Goal: Task Accomplishment & Management: Manage account settings

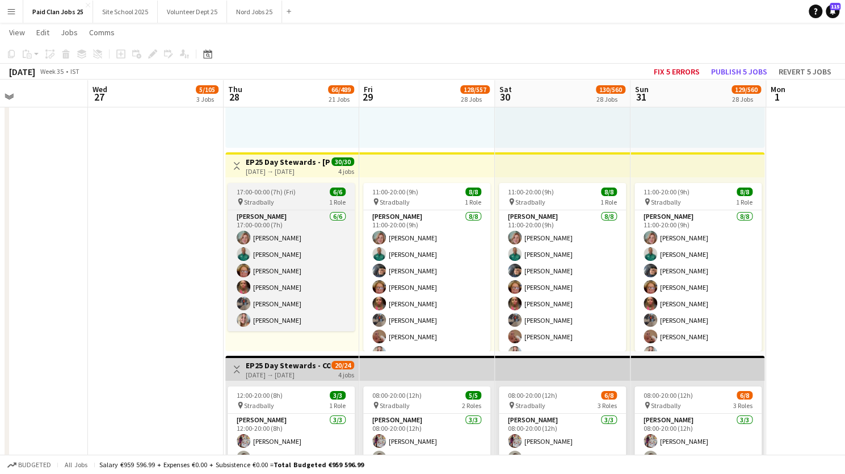
click at [276, 189] on span "17:00-00:00 (7h) (Fri)" at bounding box center [266, 191] width 59 height 9
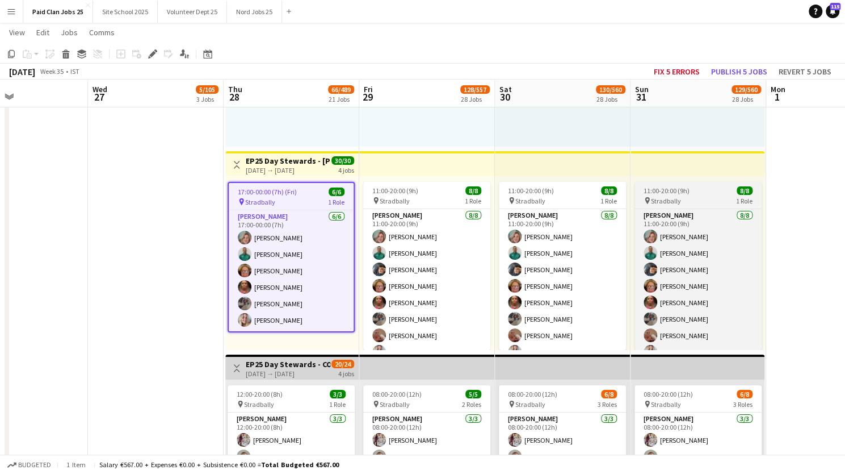
click at [694, 190] on div "11:00-20:00 (9h) 8/8" at bounding box center [698, 190] width 127 height 9
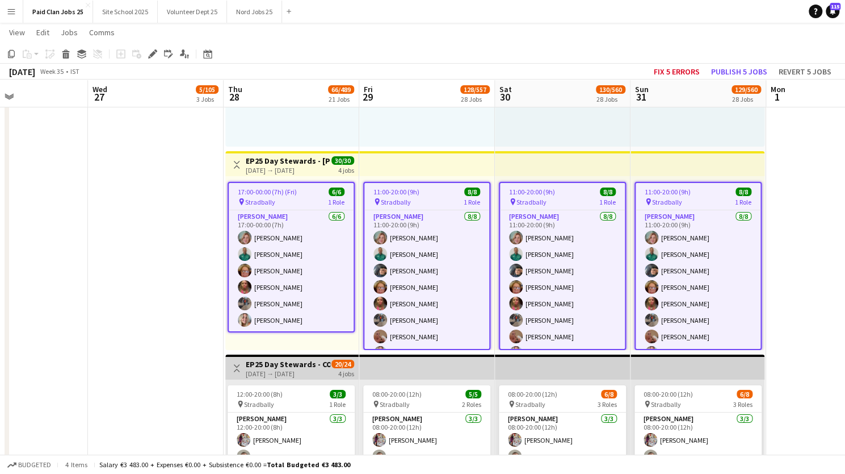
click at [148, 53] on icon "Edit" at bounding box center [152, 53] width 9 height 9
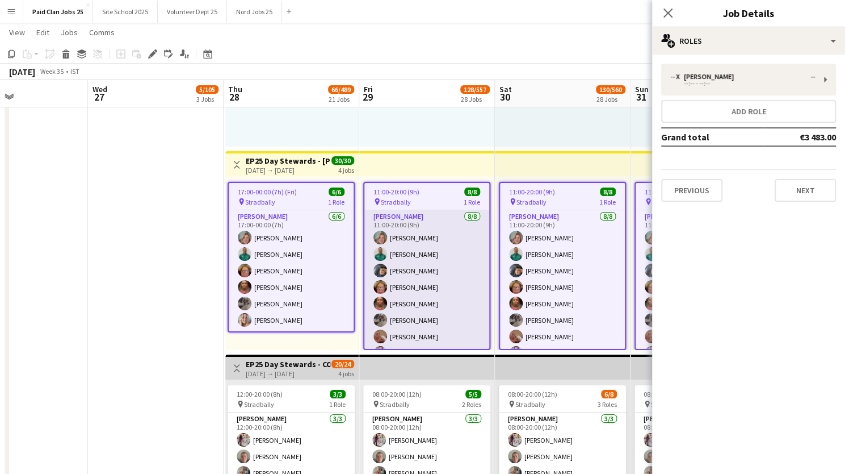
scroll to position [15, 0]
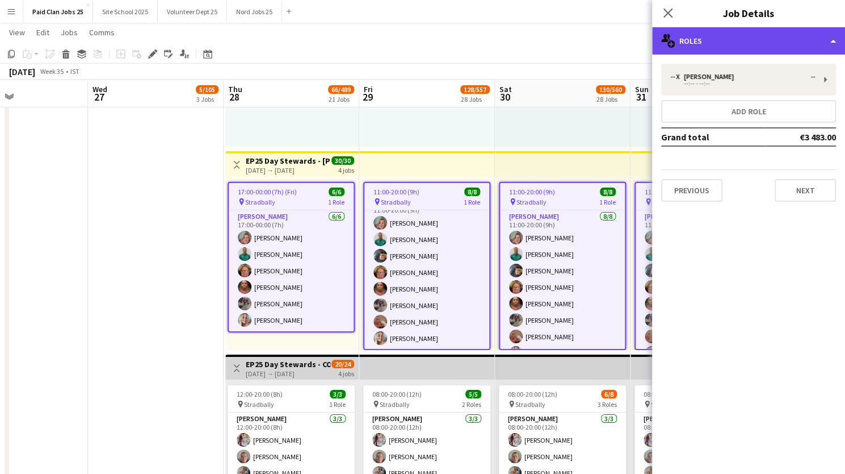
click at [763, 40] on div "multiple-users-add Roles" at bounding box center [748, 40] width 193 height 27
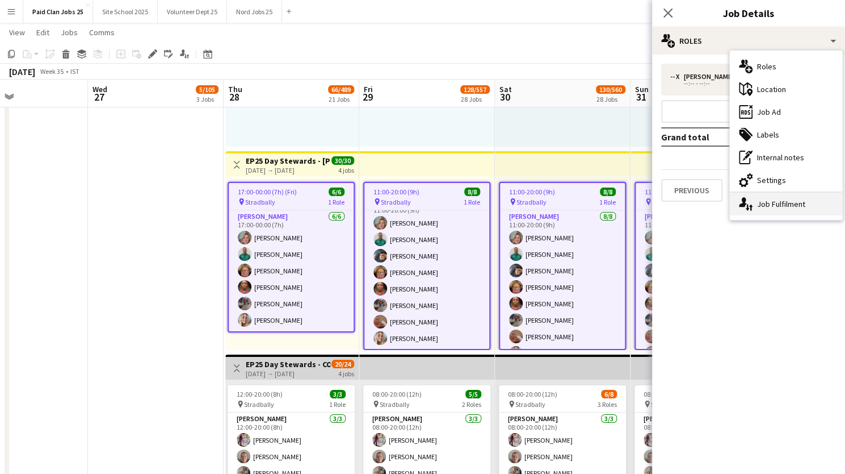
click at [751, 208] on icon at bounding box center [750, 207] width 3 height 6
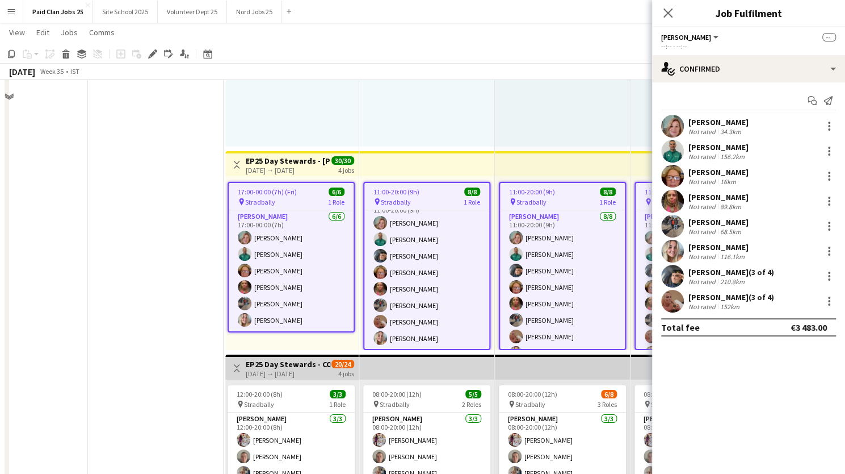
scroll to position [3165, 0]
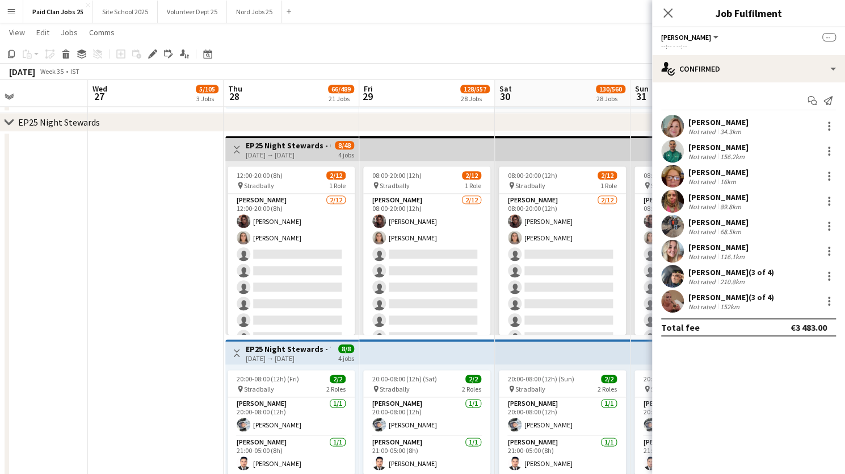
click at [283, 141] on h3 "EP25 Night Stewards - COVER" at bounding box center [288, 145] width 85 height 10
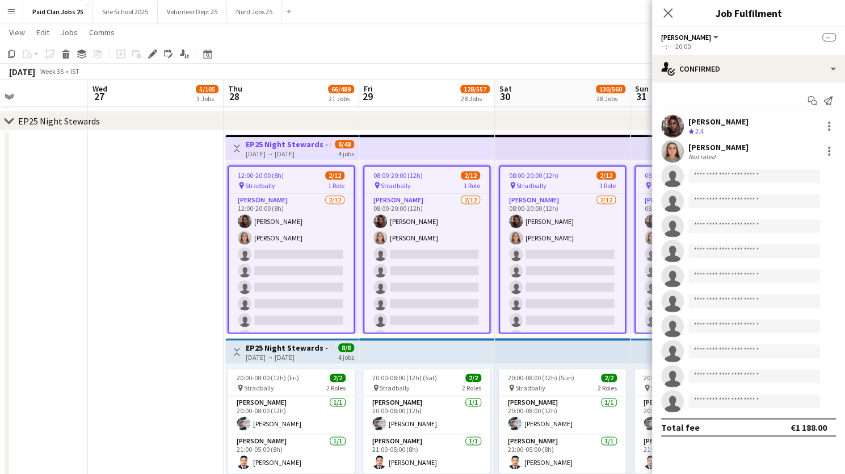
scroll to position [12, 0]
click at [668, 14] on icon "Close pop-in" at bounding box center [668, 12] width 11 height 11
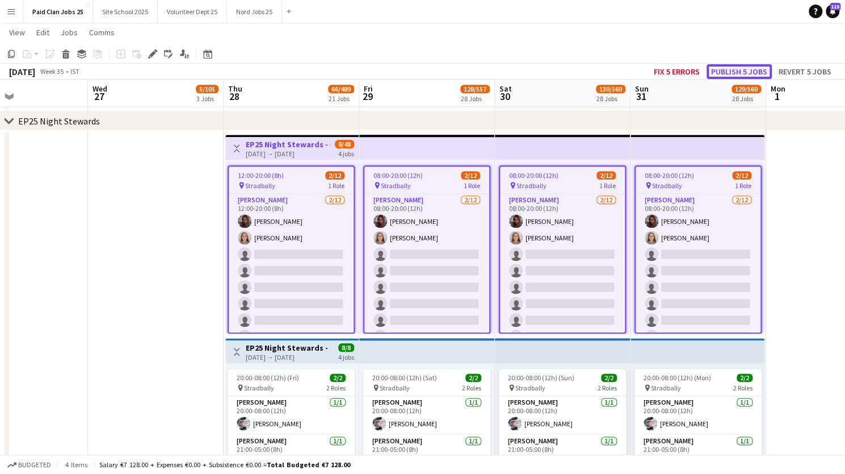
click at [734, 70] on button "Publish 5 jobs" at bounding box center [739, 71] width 65 height 15
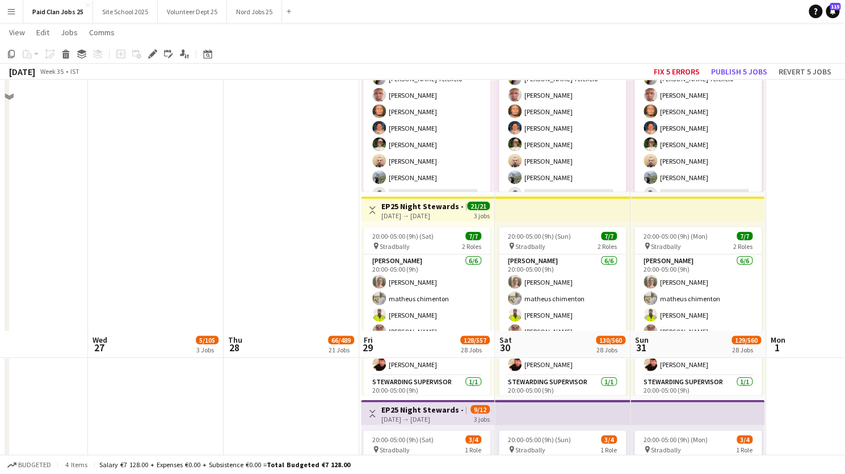
scroll to position [4575, 0]
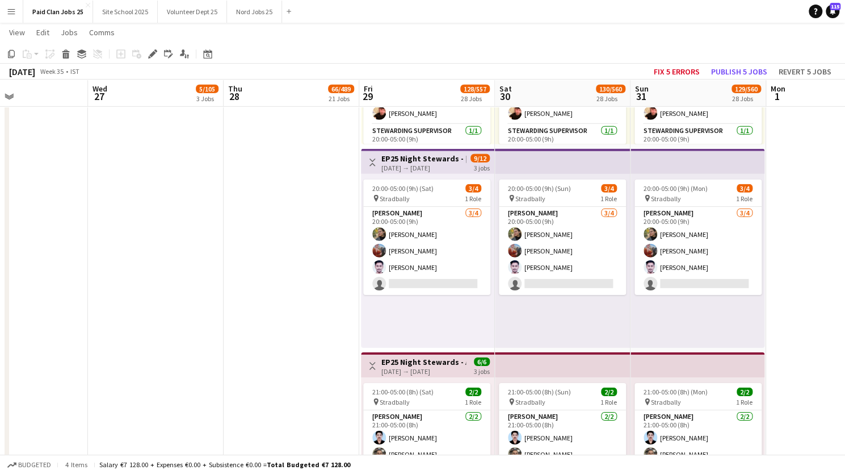
click at [418, 157] on h3 "EP25 Night Stewards - Cosby Arena Entrance" at bounding box center [424, 158] width 85 height 10
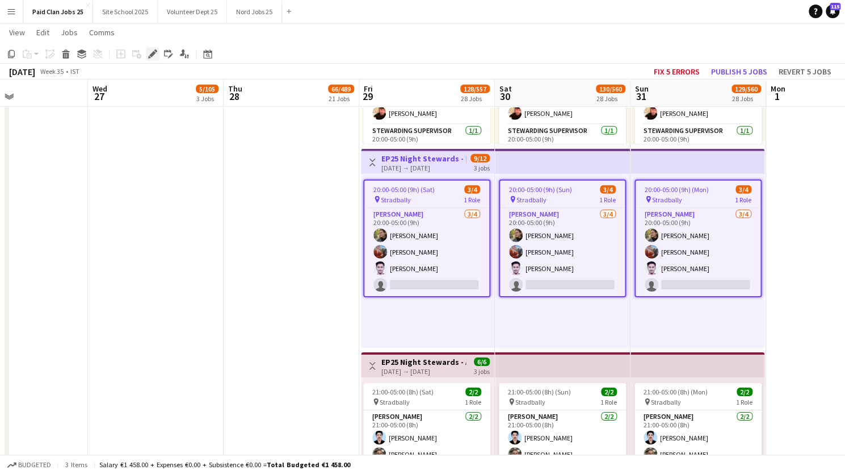
click at [148, 52] on icon "Edit" at bounding box center [152, 53] width 9 height 9
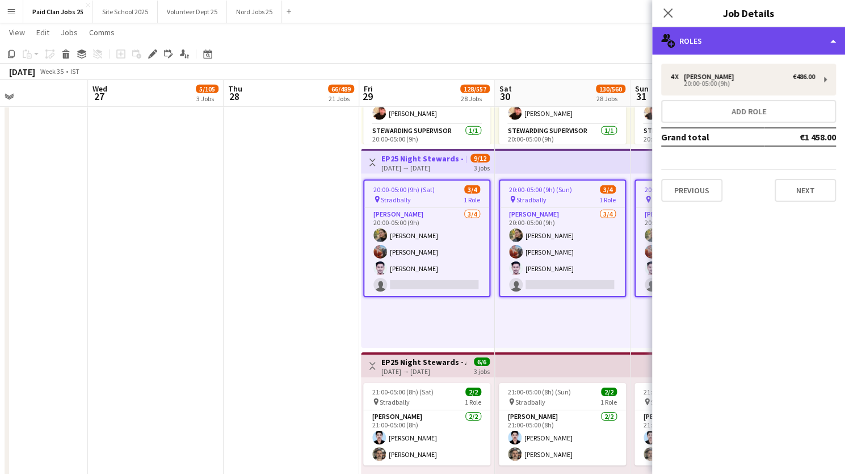
click at [702, 37] on div "multiple-users-add Roles" at bounding box center [748, 40] width 193 height 27
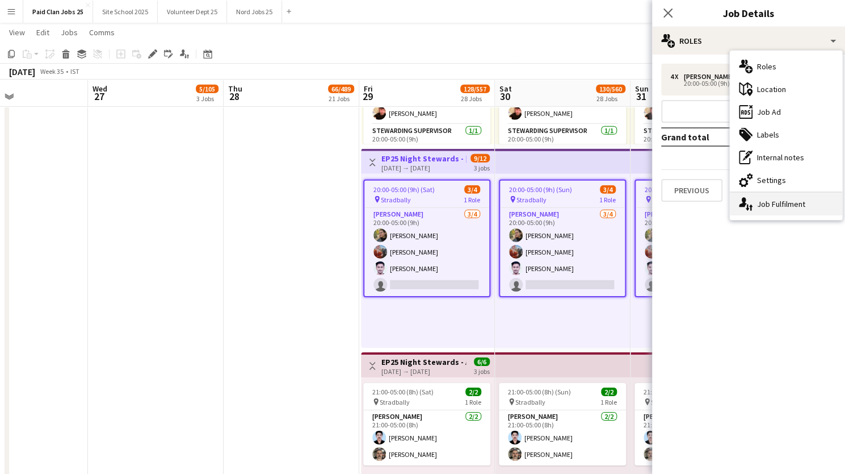
click at [747, 210] on icon at bounding box center [747, 207] width 3 height 6
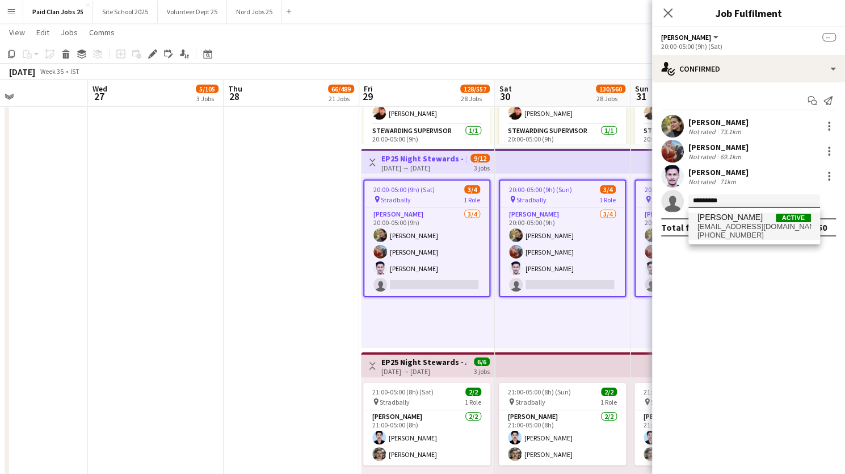
type input "*********"
click at [717, 229] on span "[EMAIL_ADDRESS][DOMAIN_NAME]" at bounding box center [755, 226] width 114 height 9
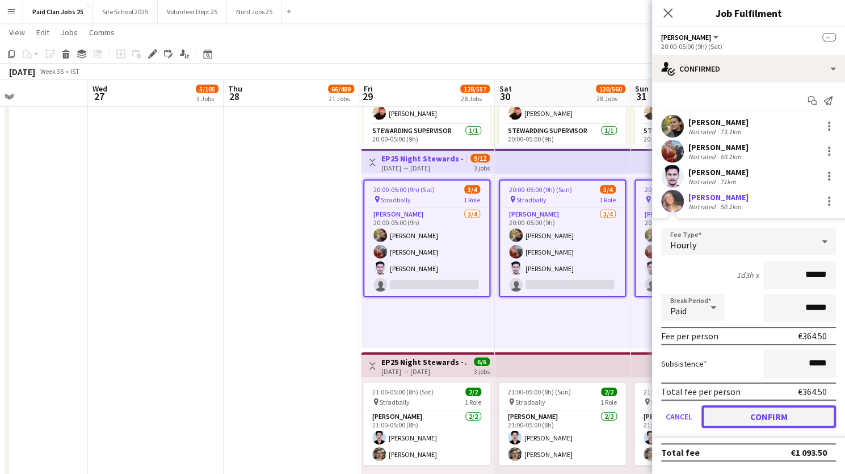
click at [743, 420] on button "Confirm" at bounding box center [769, 416] width 135 height 23
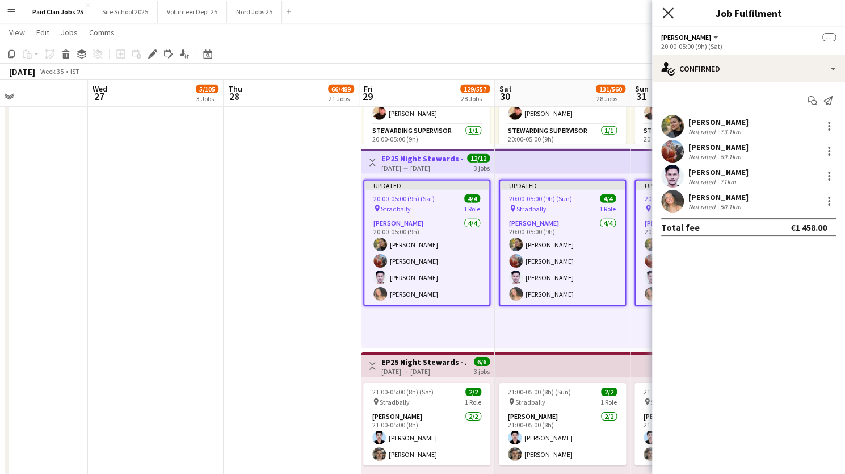
click at [669, 11] on icon "Close pop-in" at bounding box center [668, 12] width 11 height 11
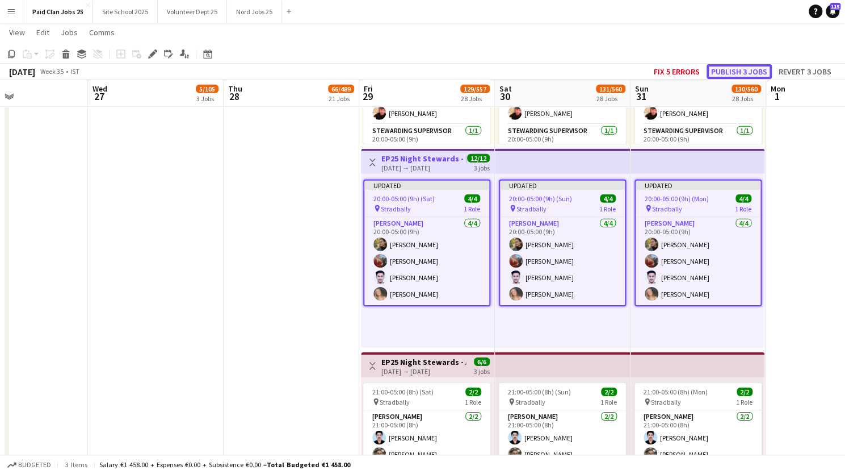
click at [744, 71] on button "Publish 3 jobs" at bounding box center [739, 71] width 65 height 15
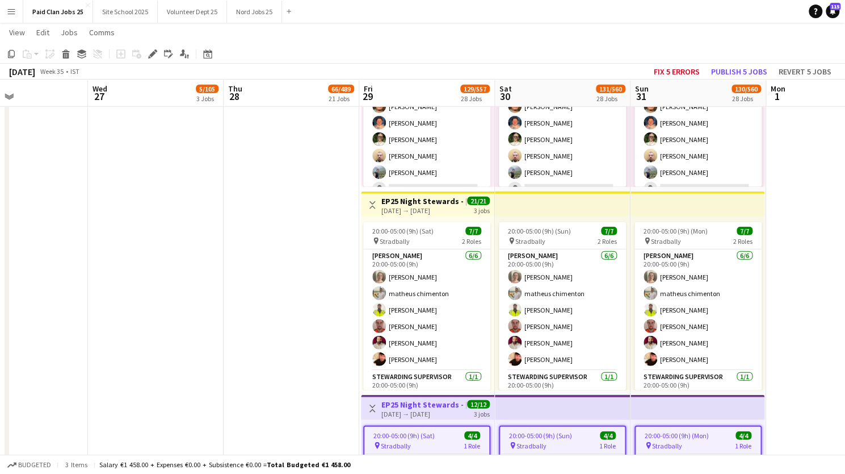
scroll to position [3352, 0]
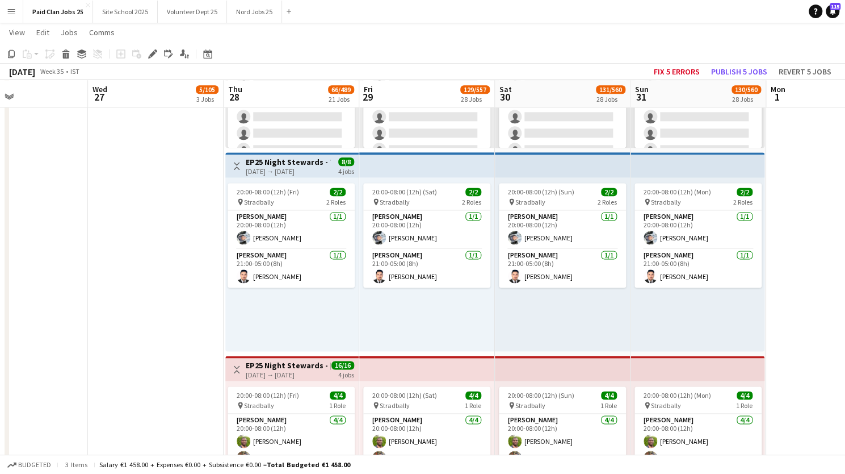
click at [280, 164] on h3 "EP25 Night Stewards - Transmission" at bounding box center [288, 162] width 85 height 10
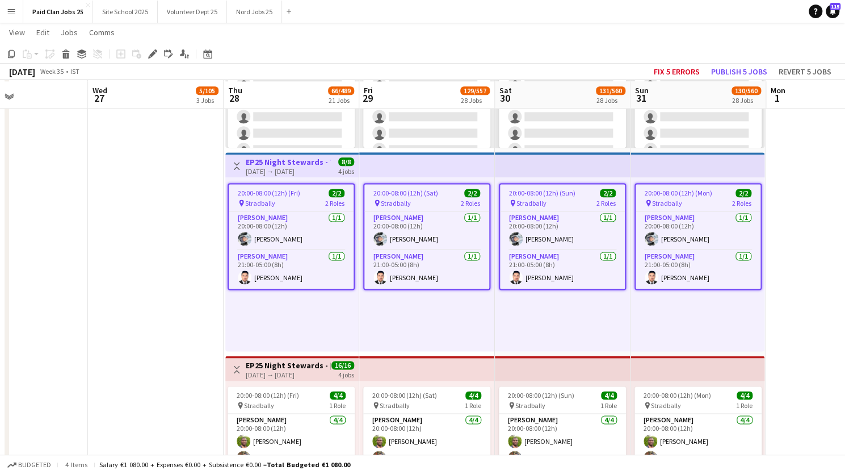
scroll to position [3353, 0]
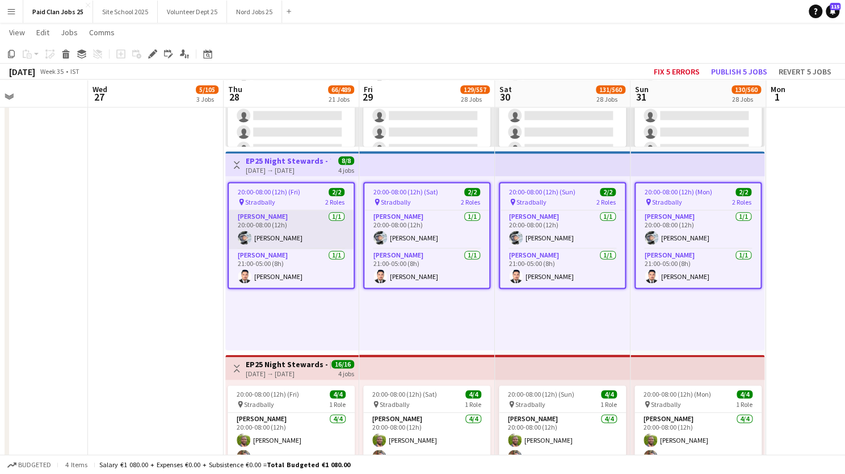
click at [287, 224] on app-card-role "Steward 1/1 20:00-08:00 (12h) Izaak Mahon" at bounding box center [291, 229] width 125 height 39
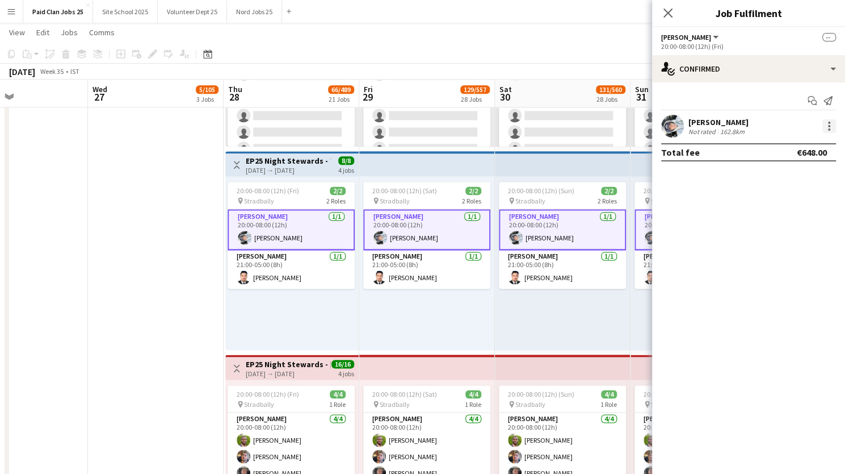
click at [828, 126] on div at bounding box center [830, 126] width 14 height 14
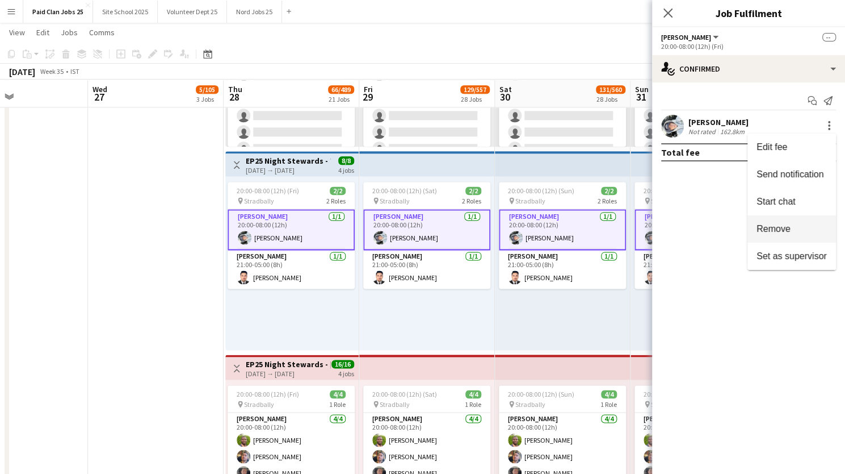
click at [774, 233] on span "Remove" at bounding box center [774, 229] width 34 height 10
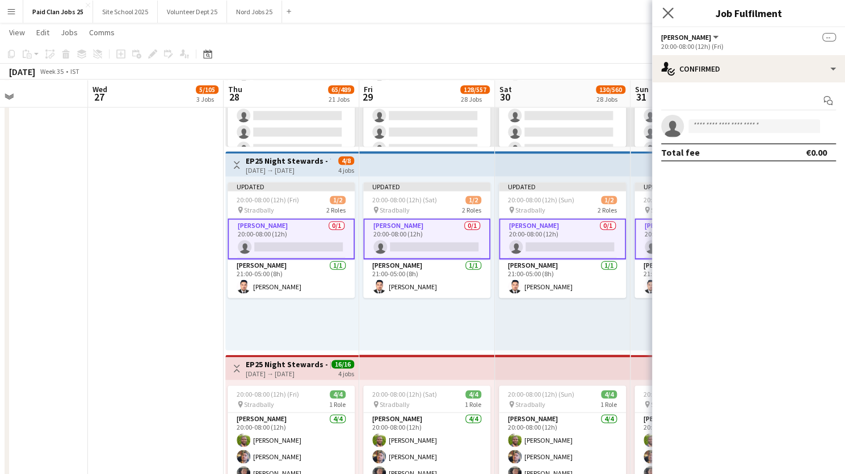
click at [669, 6] on app-icon "Close pop-in" at bounding box center [668, 13] width 16 height 16
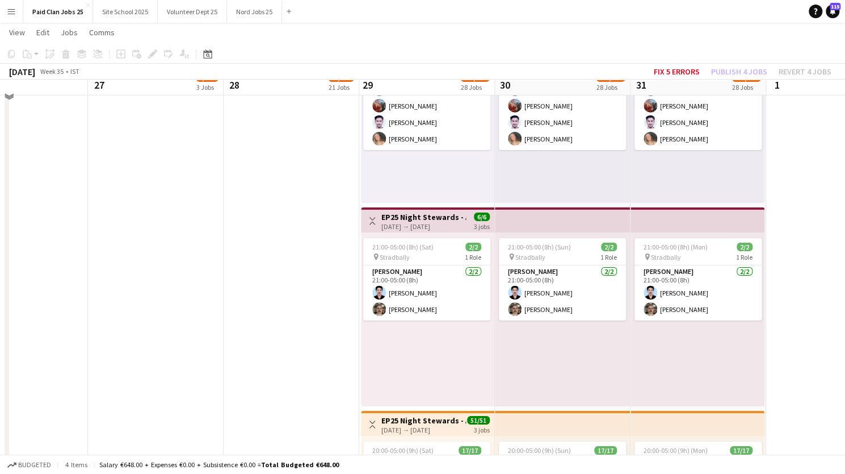
scroll to position [4709, 0]
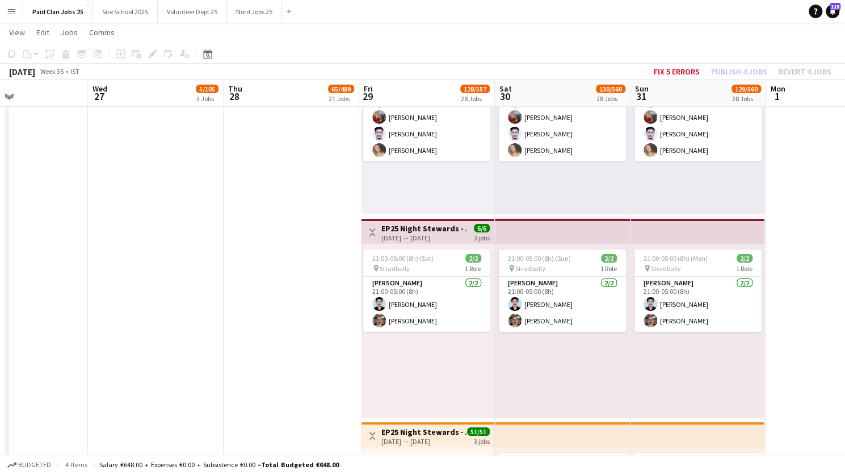
click at [409, 239] on div "29-08-2025 → 31-08-2025" at bounding box center [424, 237] width 85 height 9
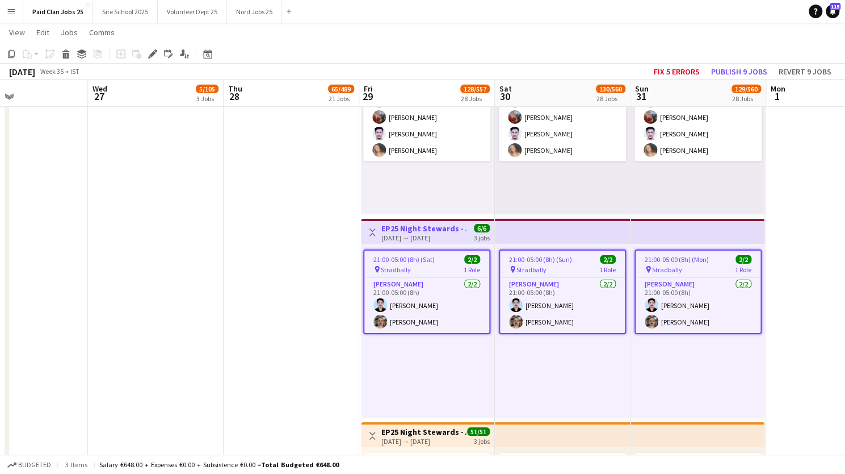
drag, startPoint x: 151, startPoint y: 52, endPoint x: 658, endPoint y: 228, distance: 536.2
click at [151, 52] on icon "Edit" at bounding box center [152, 53] width 9 height 9
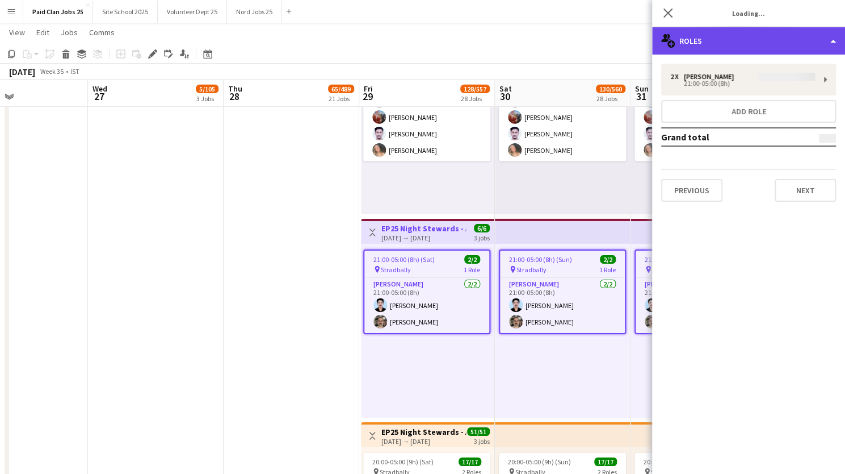
click at [722, 43] on div "multiple-users-add Roles" at bounding box center [748, 40] width 193 height 27
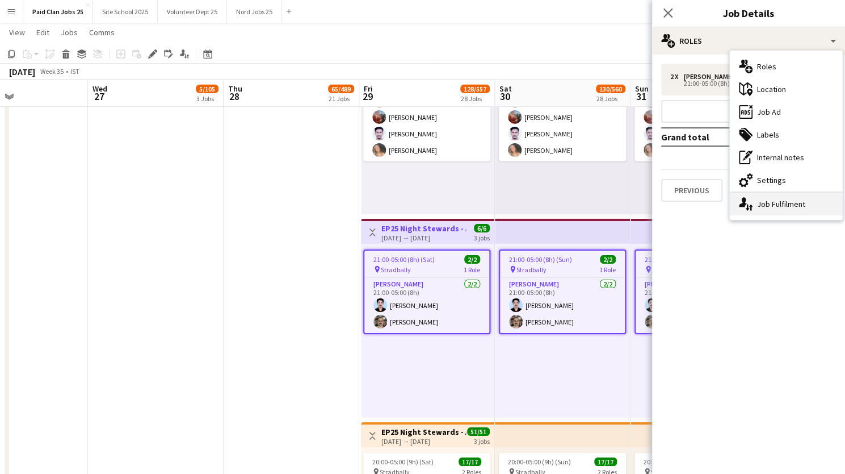
click at [753, 206] on div "single-neutral-actions-up-down Job Fulfilment" at bounding box center [786, 203] width 112 height 23
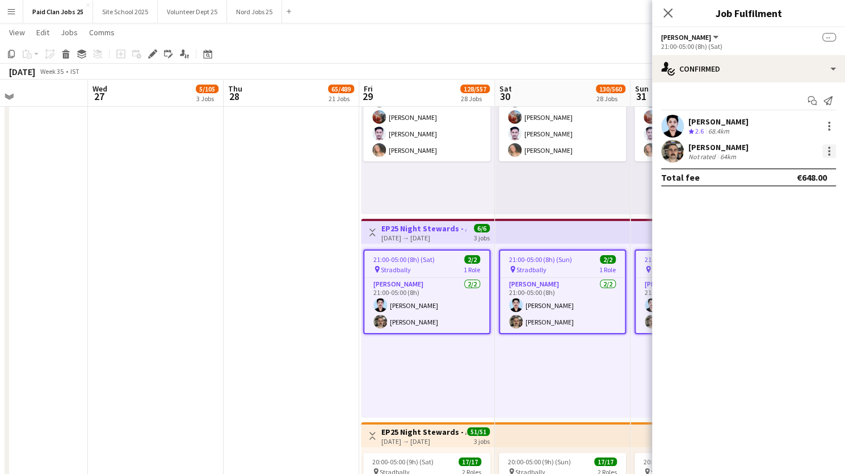
click at [831, 149] on div at bounding box center [830, 151] width 14 height 14
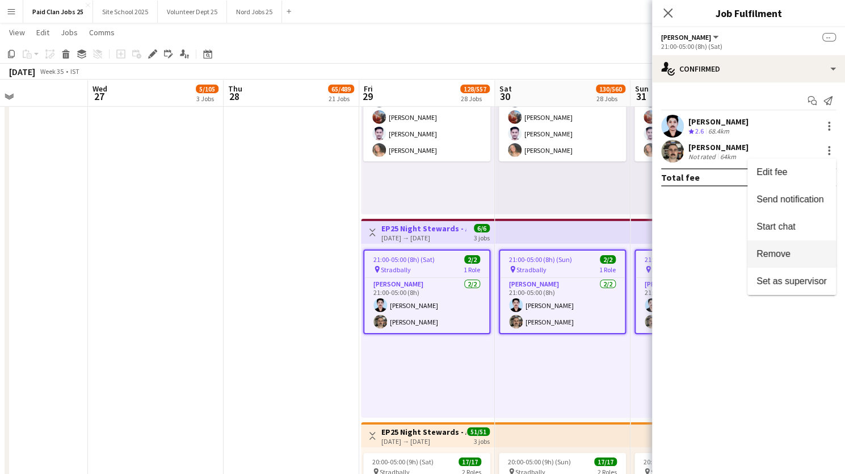
click at [767, 254] on span "Remove" at bounding box center [774, 254] width 34 height 10
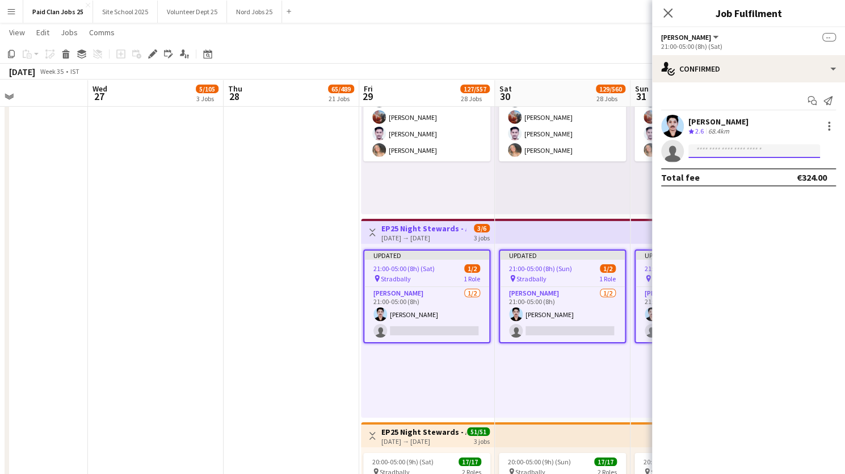
click at [712, 149] on input at bounding box center [755, 151] width 132 height 14
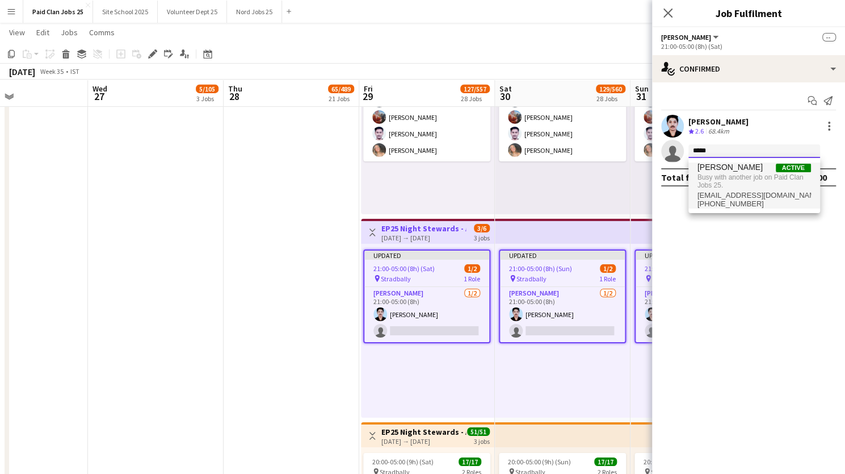
type input "*****"
click at [720, 165] on span "Izaak Mahon" at bounding box center [730, 167] width 65 height 10
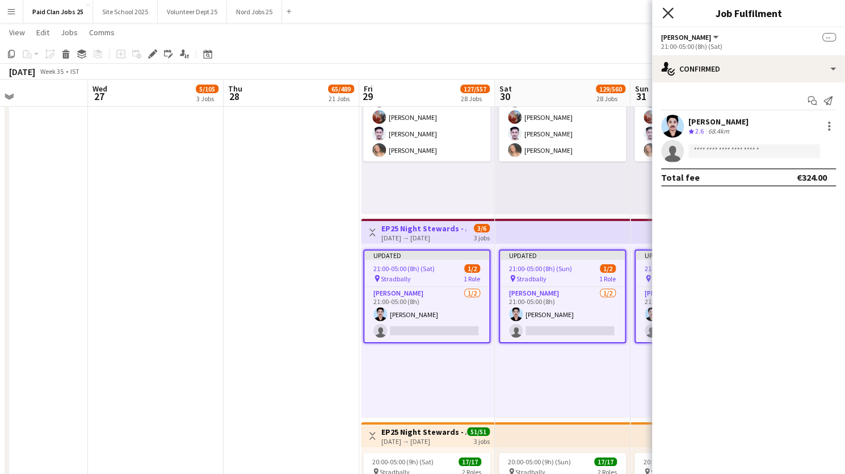
click at [668, 12] on icon at bounding box center [668, 12] width 11 height 11
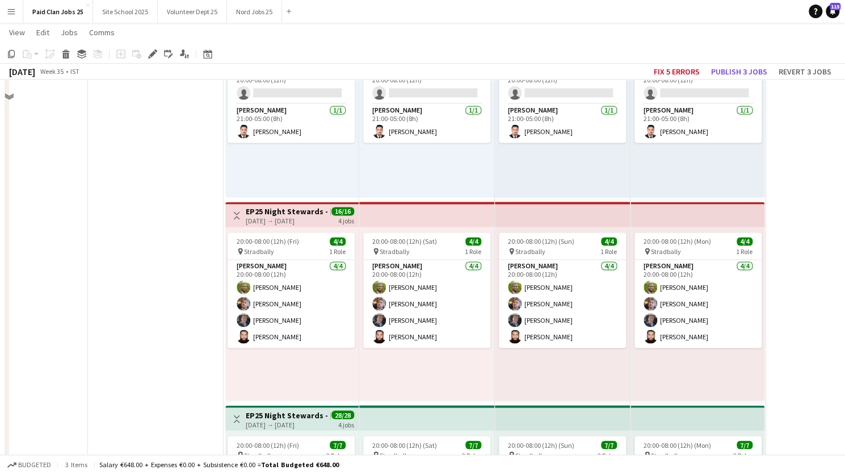
scroll to position [3315, 0]
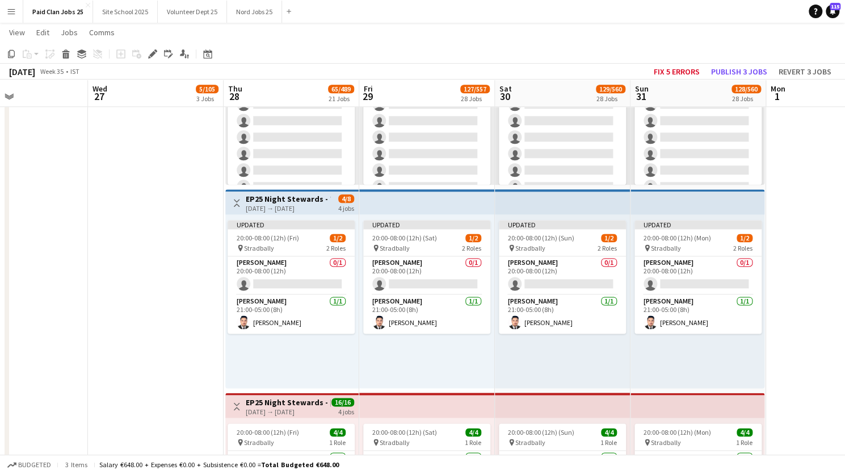
click at [287, 204] on div "28-08-2025 → 31-08-2025" at bounding box center [288, 208] width 85 height 9
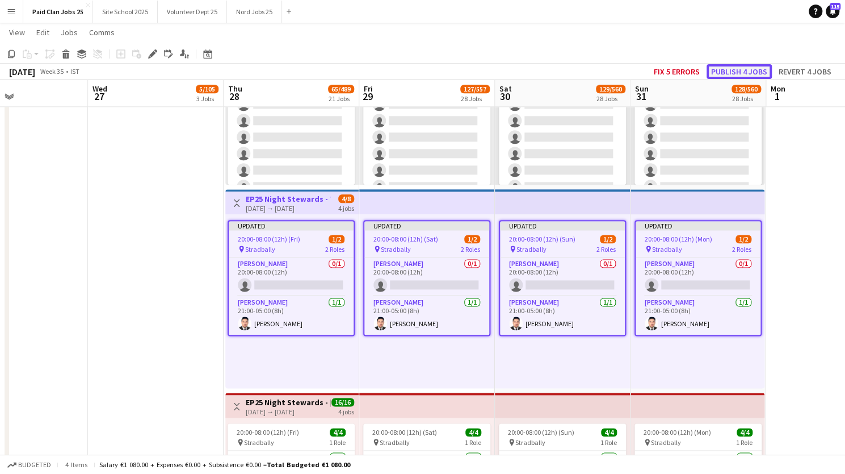
click at [728, 69] on button "Publish 4 jobs" at bounding box center [739, 71] width 65 height 15
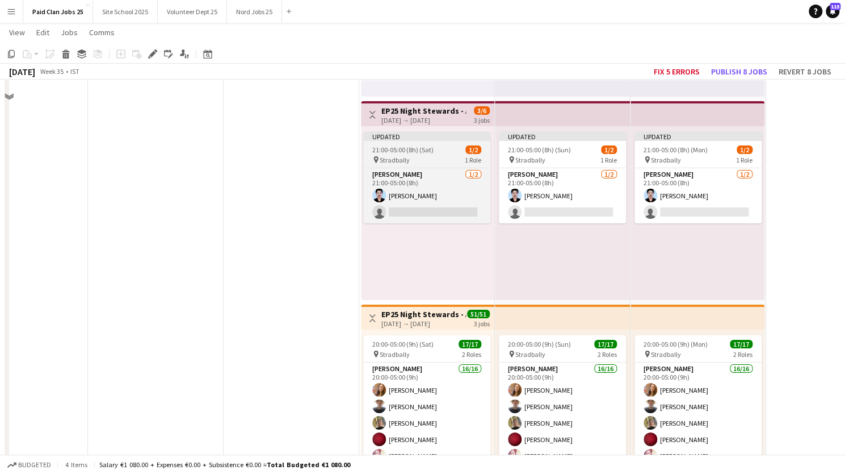
scroll to position [4685, 0]
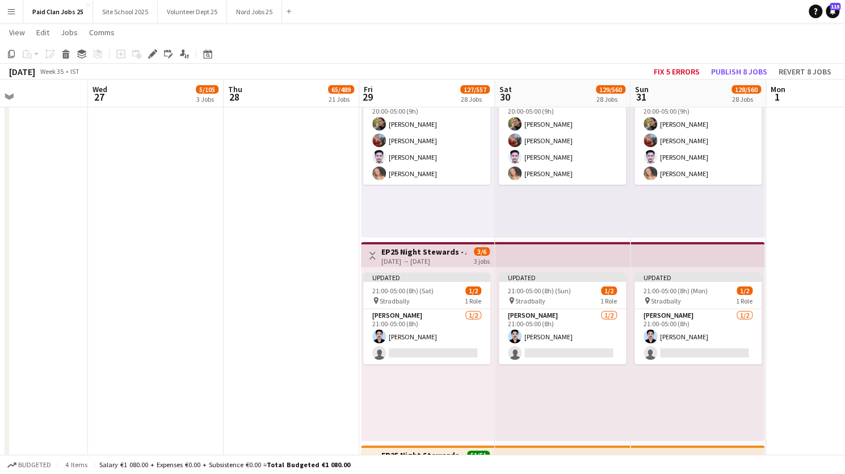
click at [413, 252] on h3 "EP25 Night Stewards - Anachronica" at bounding box center [424, 251] width 85 height 10
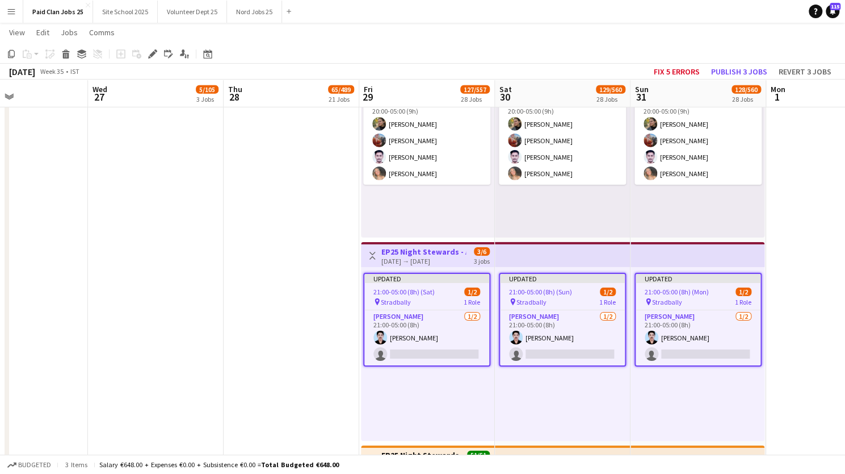
click at [153, 55] on icon at bounding box center [152, 54] width 6 height 6
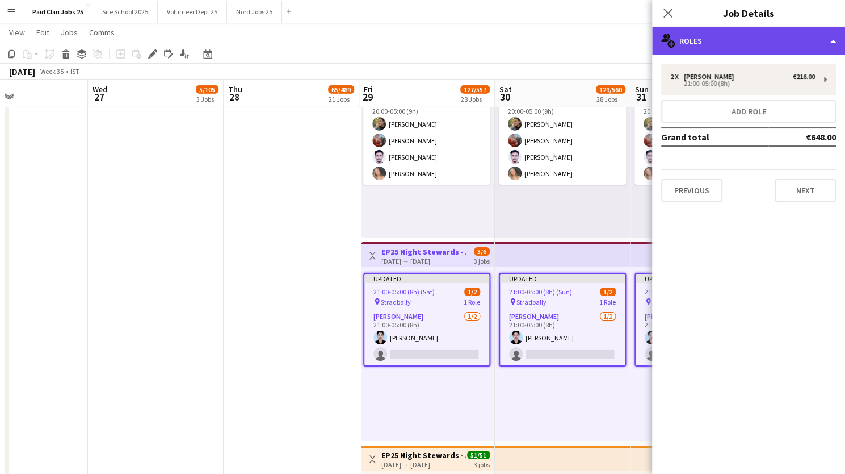
click at [760, 40] on div "multiple-users-add Roles" at bounding box center [748, 40] width 193 height 27
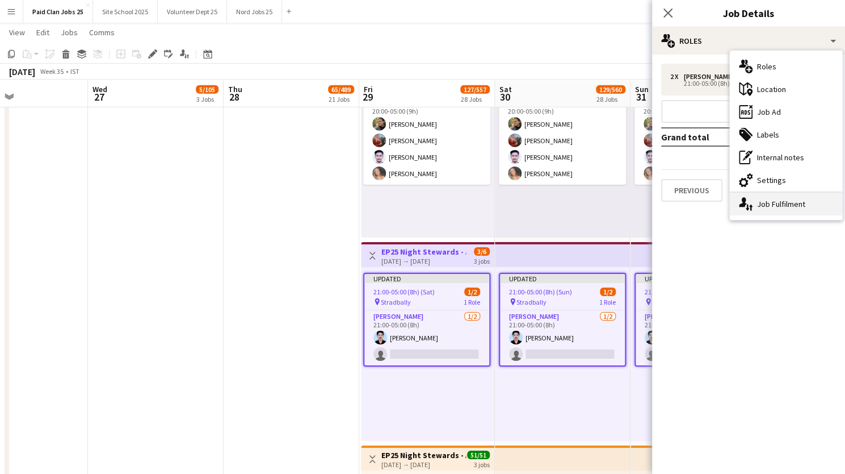
click at [767, 208] on div "single-neutral-actions-up-down Job Fulfilment" at bounding box center [786, 203] width 112 height 23
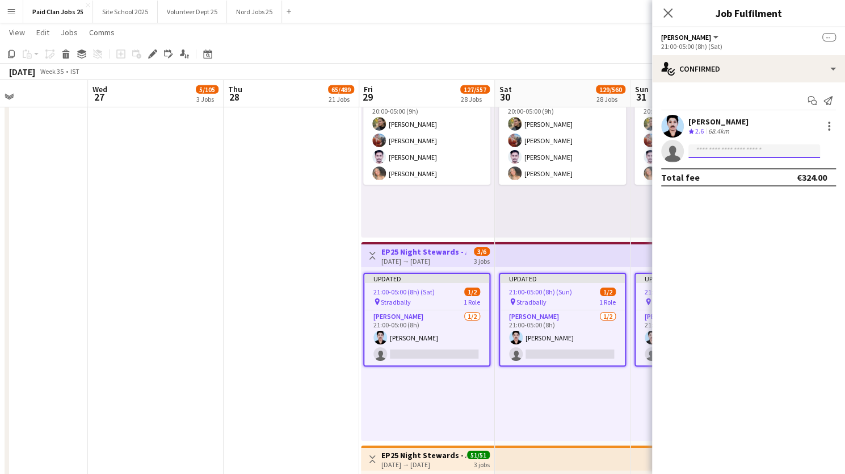
click at [724, 148] on input at bounding box center [755, 151] width 132 height 14
type input "*****"
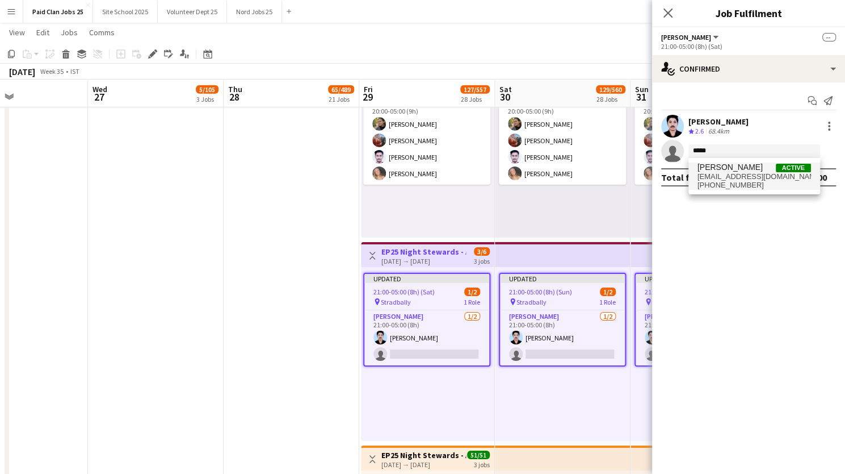
click at [722, 174] on span "zaak55973@gmail.com" at bounding box center [755, 176] width 114 height 9
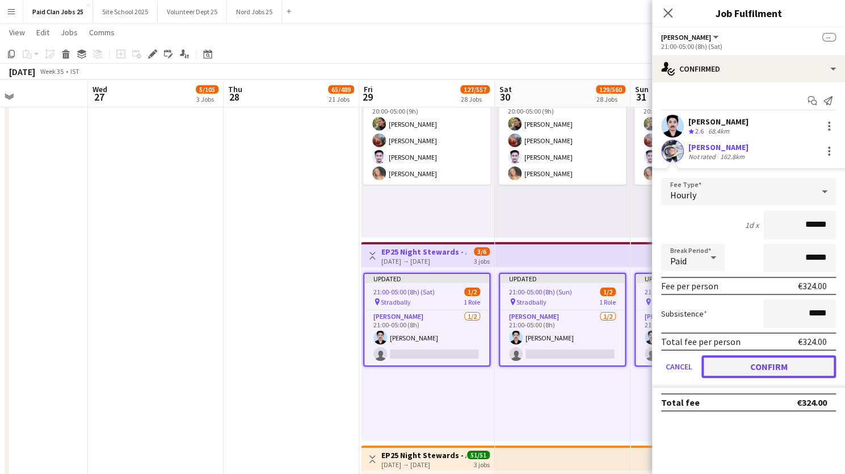
click at [738, 362] on button "Confirm" at bounding box center [769, 366] width 135 height 23
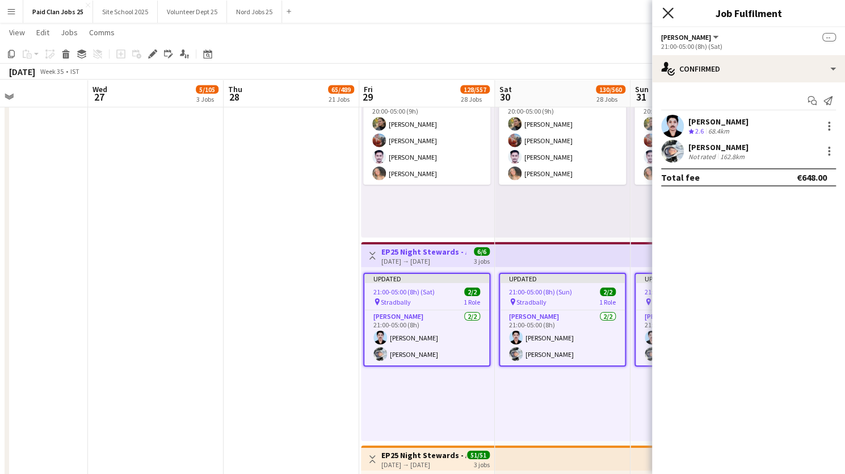
click at [665, 9] on icon "Close pop-in" at bounding box center [668, 12] width 11 height 11
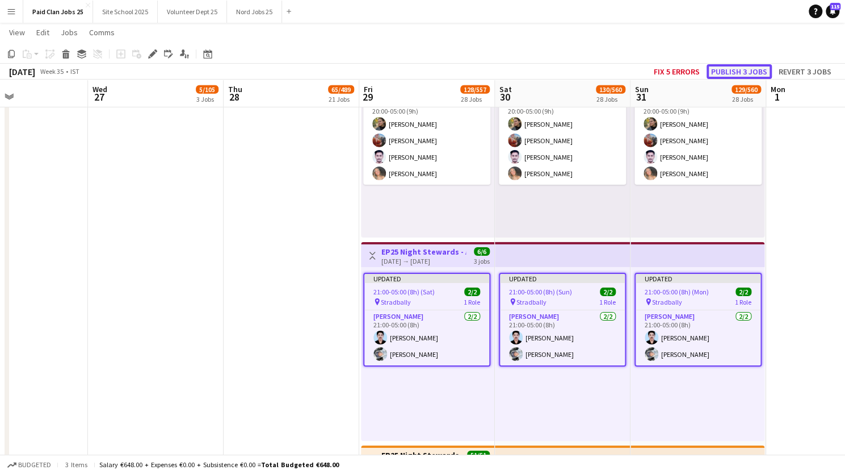
click at [743, 70] on button "Publish 3 jobs" at bounding box center [739, 71] width 65 height 15
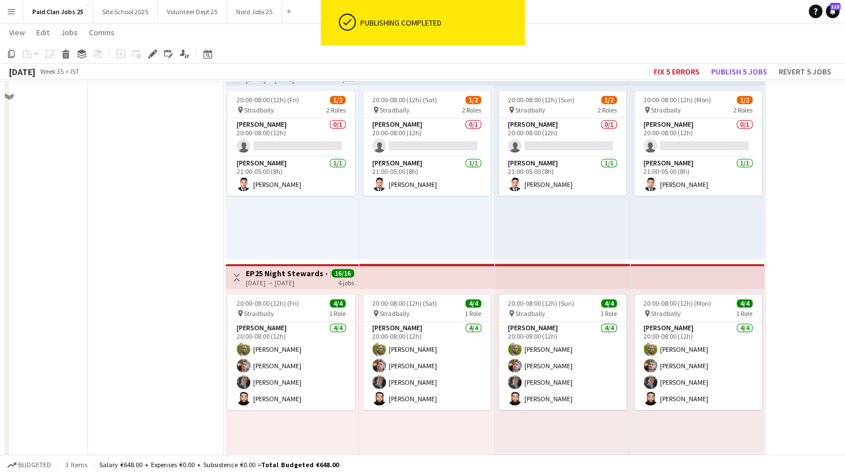
scroll to position [3328, 0]
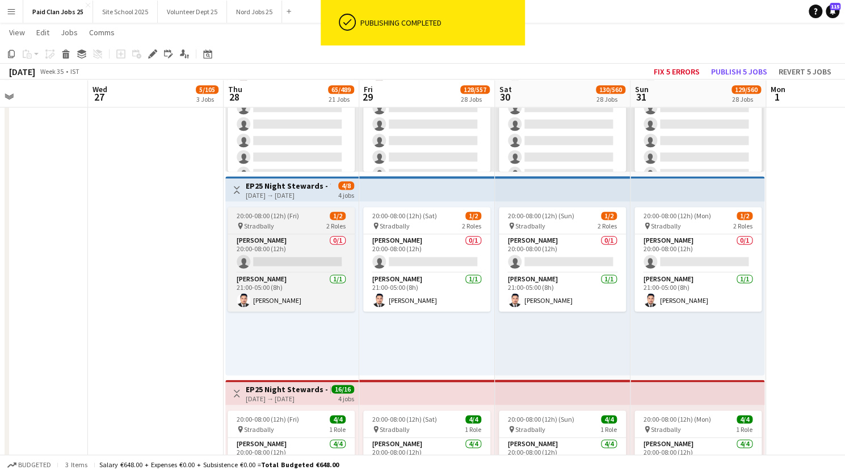
click at [271, 218] on span "20:00-08:00 (12h) (Fri)" at bounding box center [268, 215] width 62 height 9
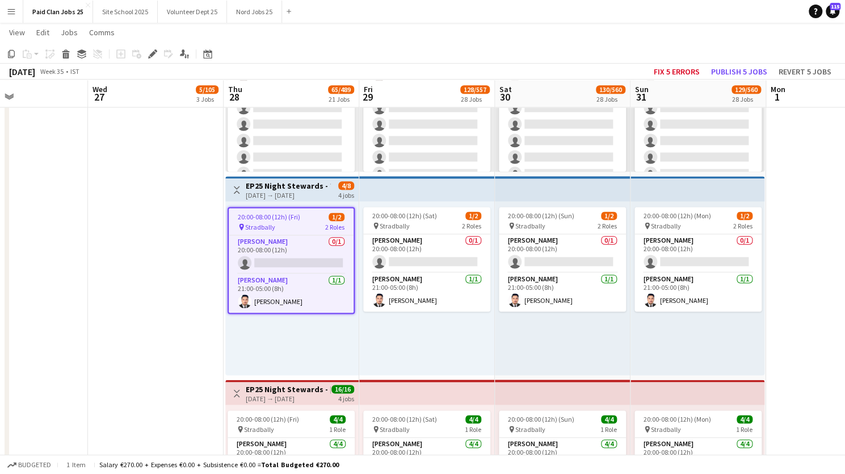
click at [262, 187] on h3 "EP25 Night Stewards - Transmission" at bounding box center [288, 186] width 85 height 10
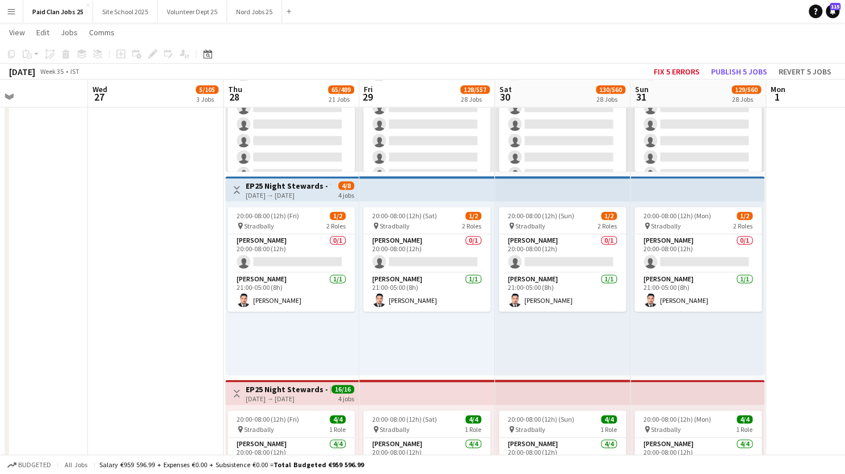
click at [296, 191] on div "28-08-2025 → 31-08-2025" at bounding box center [288, 195] width 85 height 9
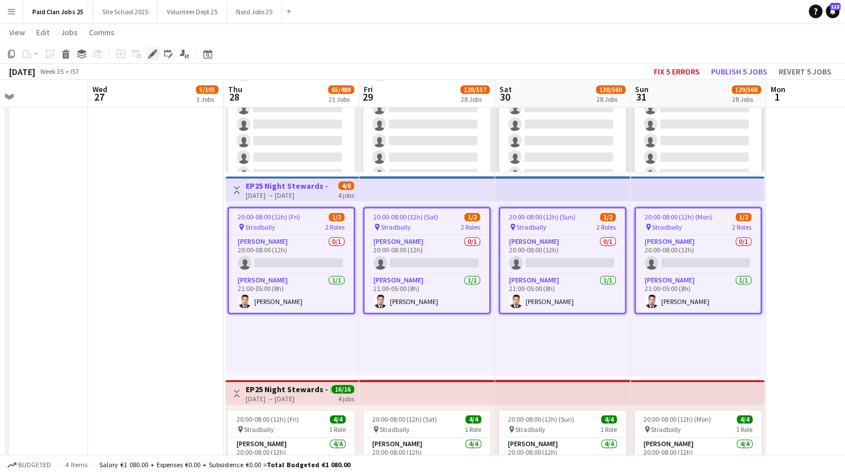
click at [150, 54] on icon "Edit" at bounding box center [152, 53] width 9 height 9
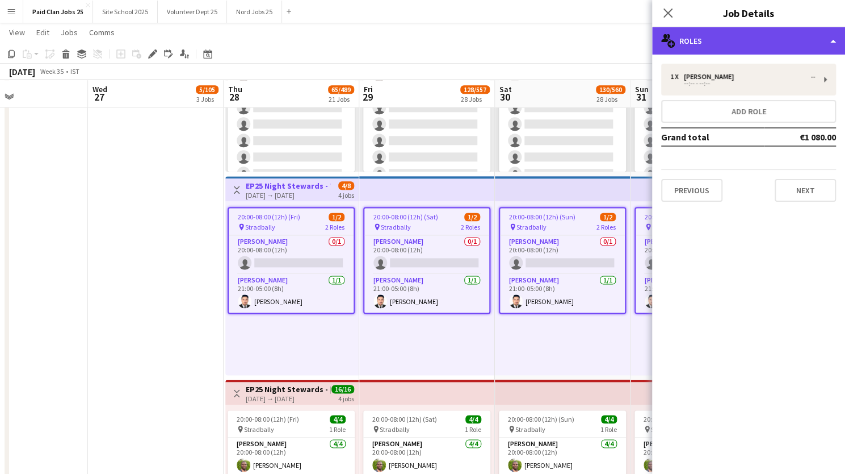
click at [728, 32] on div "multiple-users-add Roles" at bounding box center [748, 40] width 193 height 27
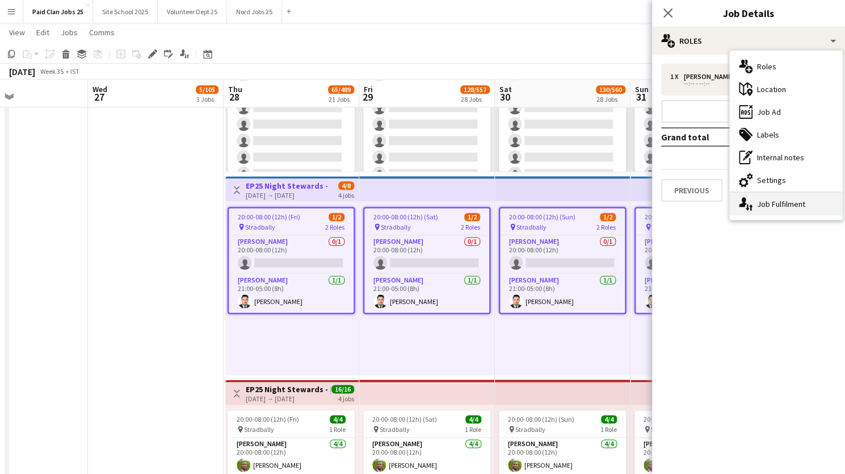
click at [761, 202] on div "single-neutral-actions-up-down Job Fulfilment" at bounding box center [786, 203] width 112 height 23
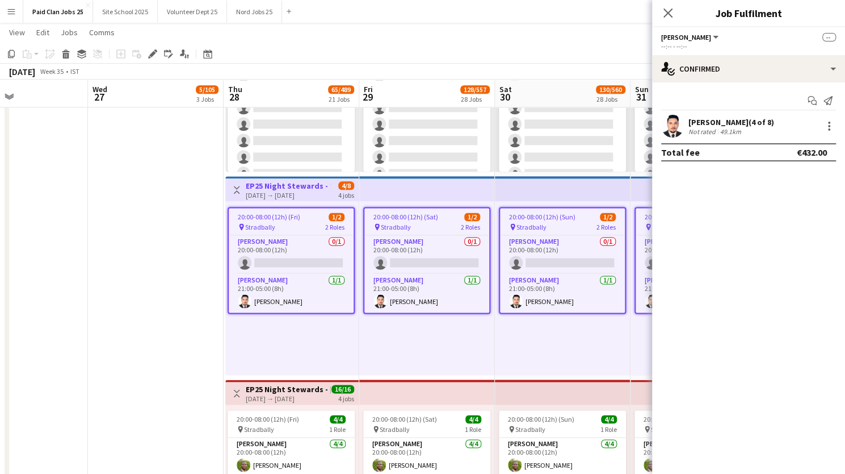
scroll to position [0, 451]
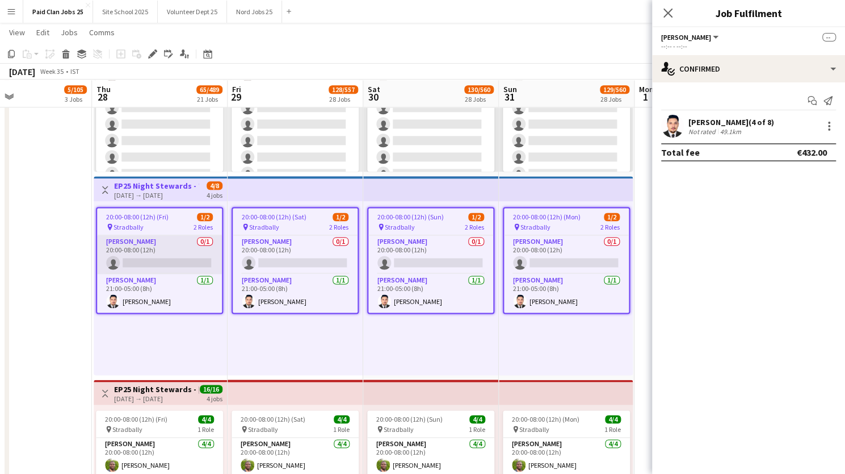
click at [142, 252] on app-card-role "Steward 0/1 20:00-08:00 (12h) single-neutral-actions" at bounding box center [159, 254] width 125 height 39
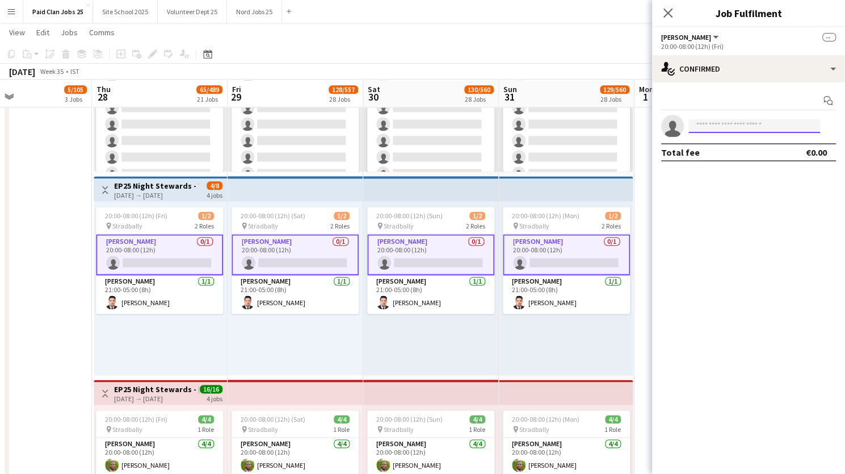
click at [746, 121] on input at bounding box center [755, 126] width 132 height 14
type input "****"
click at [737, 148] on span "walshruairi@gmail.com" at bounding box center [755, 151] width 114 height 9
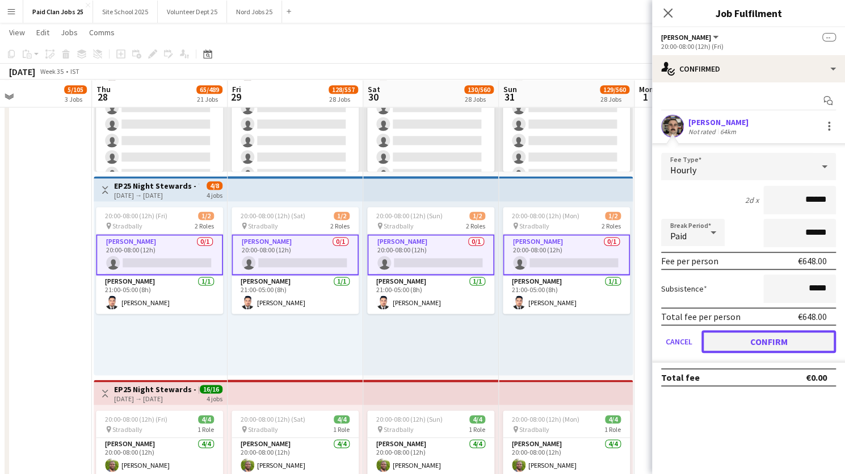
click at [730, 342] on button "Confirm" at bounding box center [769, 341] width 135 height 23
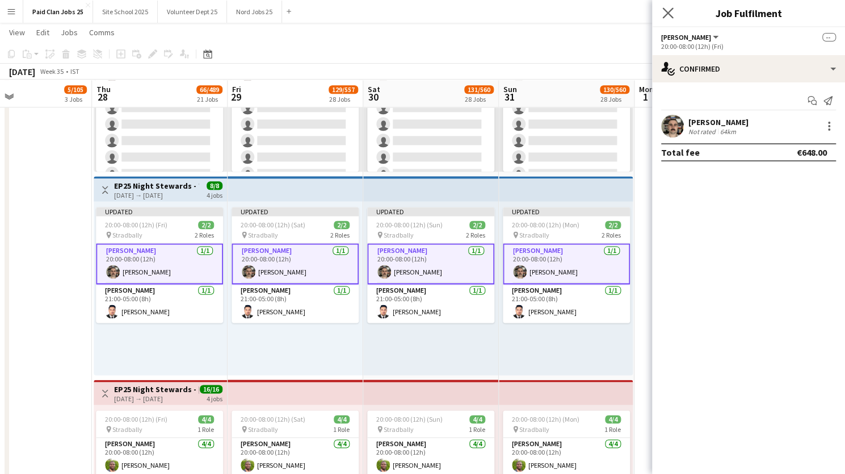
click at [667, 18] on icon "Close pop-in" at bounding box center [668, 12] width 11 height 11
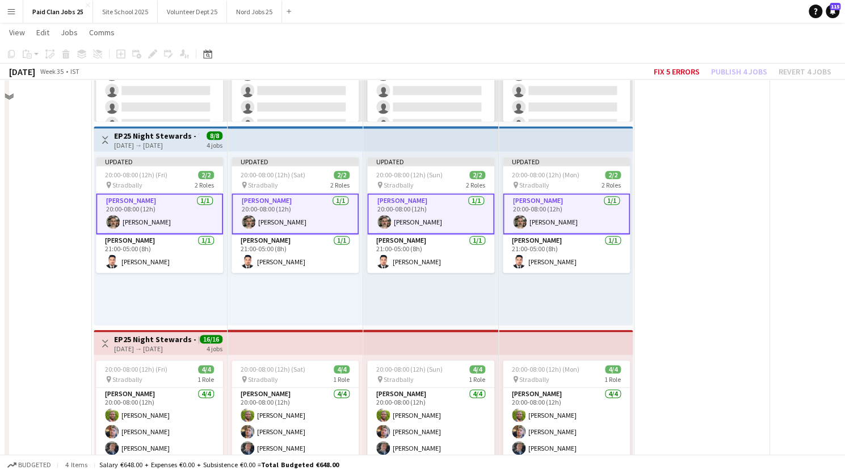
scroll to position [3285, 0]
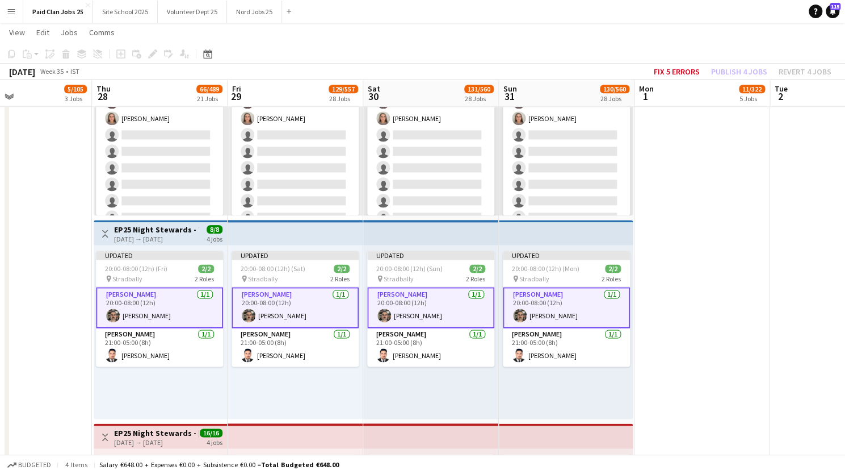
click at [137, 235] on div "28-08-2025 → 31-08-2025" at bounding box center [156, 238] width 85 height 9
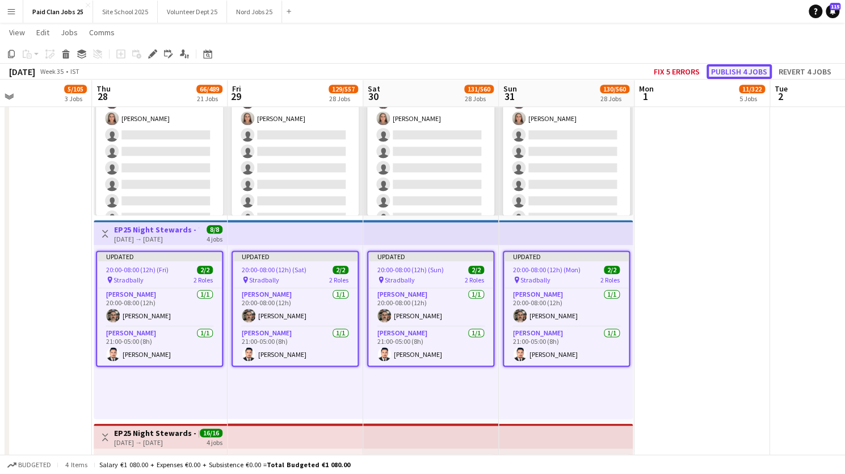
click at [725, 73] on button "Publish 4 jobs" at bounding box center [739, 71] width 65 height 15
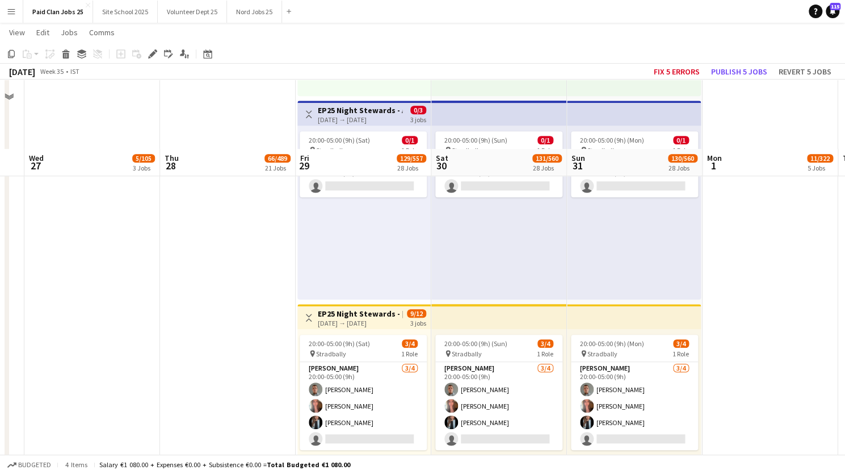
scroll to position [5506, 0]
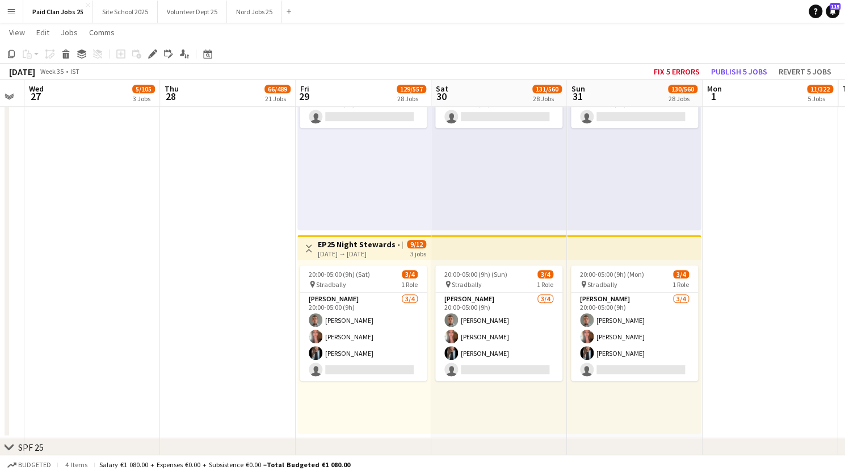
click at [360, 244] on h3 "EP25 Night Stewards - Freetown Arena" at bounding box center [360, 244] width 85 height 10
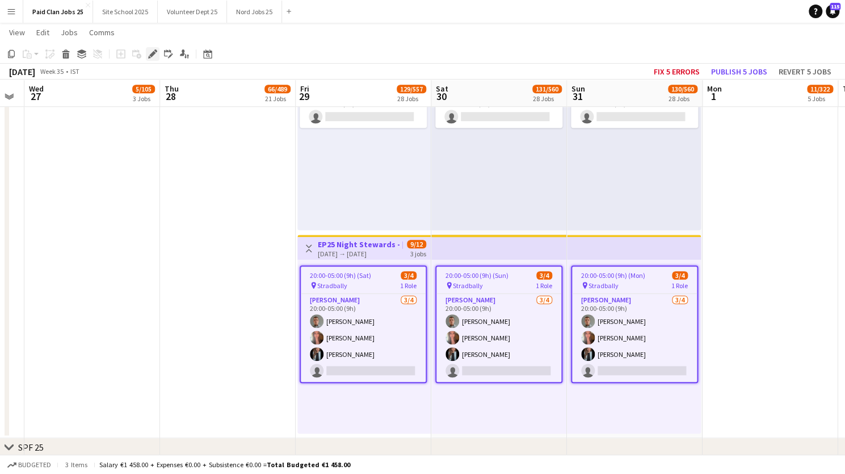
click at [149, 54] on icon "Edit" at bounding box center [152, 53] width 9 height 9
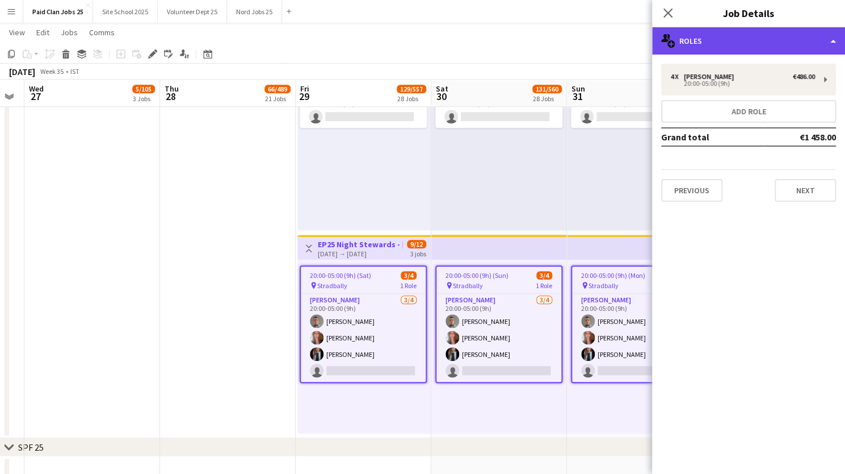
click at [730, 31] on div "multiple-users-add Roles" at bounding box center [748, 40] width 193 height 27
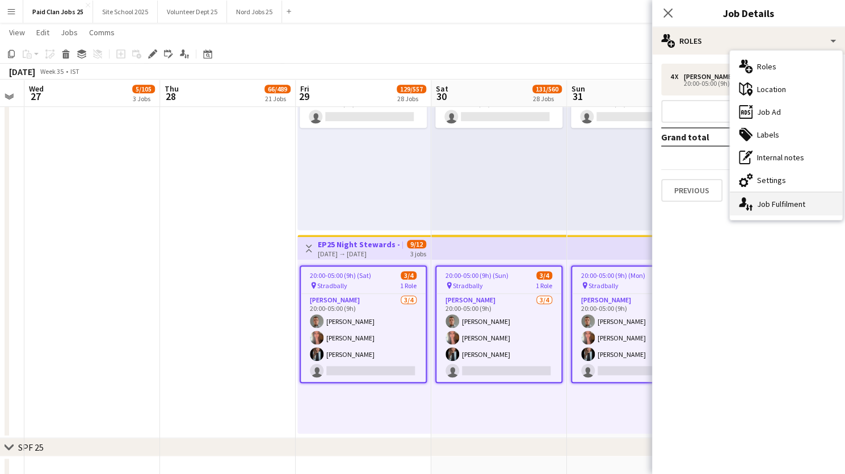
click at [753, 209] on div "single-neutral-actions-up-down Job Fulfilment" at bounding box center [786, 203] width 112 height 23
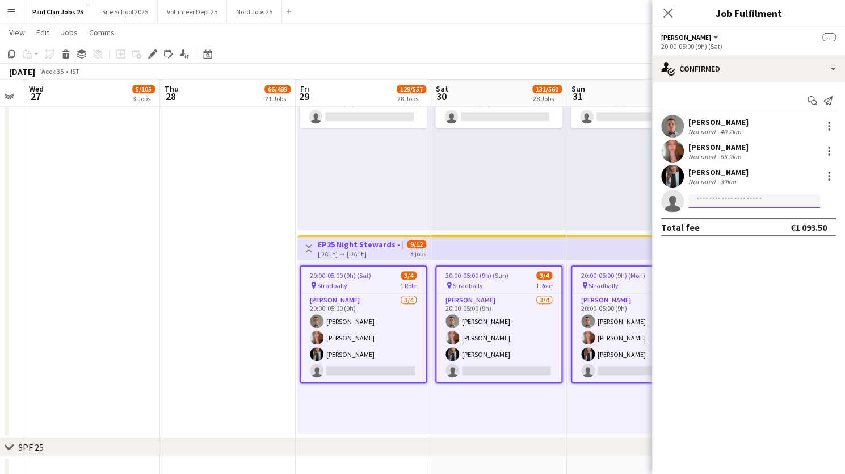
click at [719, 202] on input at bounding box center [755, 201] width 132 height 14
type input "**********"
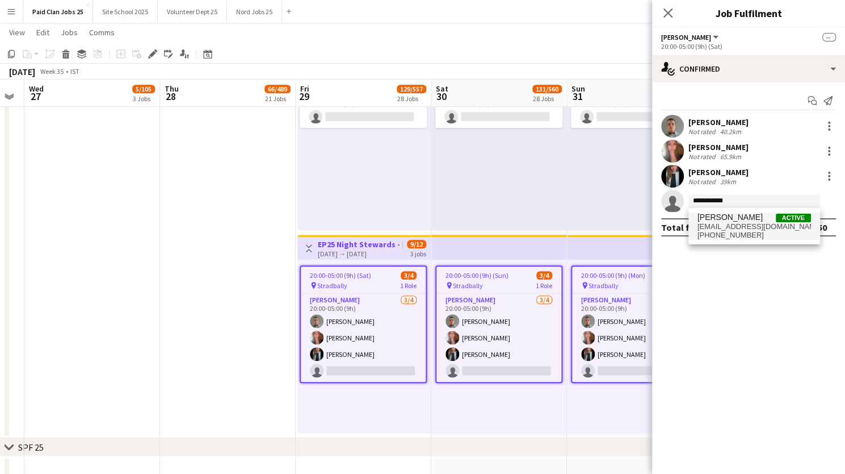
click at [713, 218] on span "[PERSON_NAME]" at bounding box center [730, 217] width 65 height 10
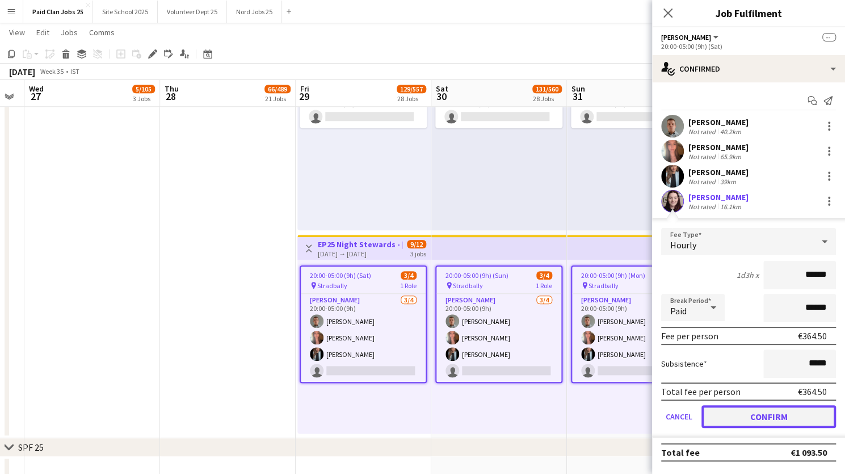
click at [746, 411] on button "Confirm" at bounding box center [769, 416] width 135 height 23
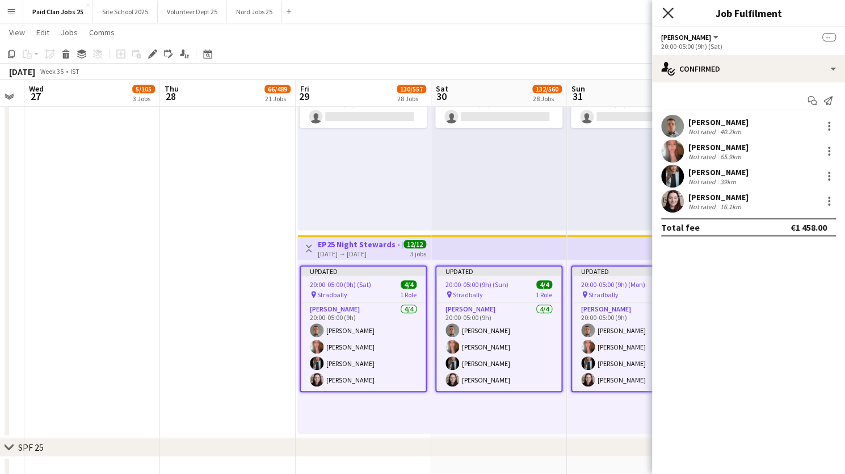
click at [668, 15] on icon "Close pop-in" at bounding box center [668, 12] width 11 height 11
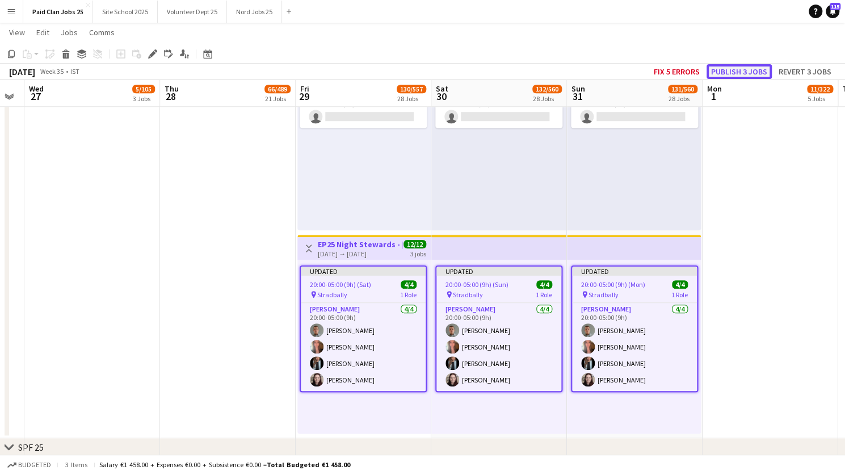
click at [746, 67] on button "Publish 3 jobs" at bounding box center [739, 71] width 65 height 15
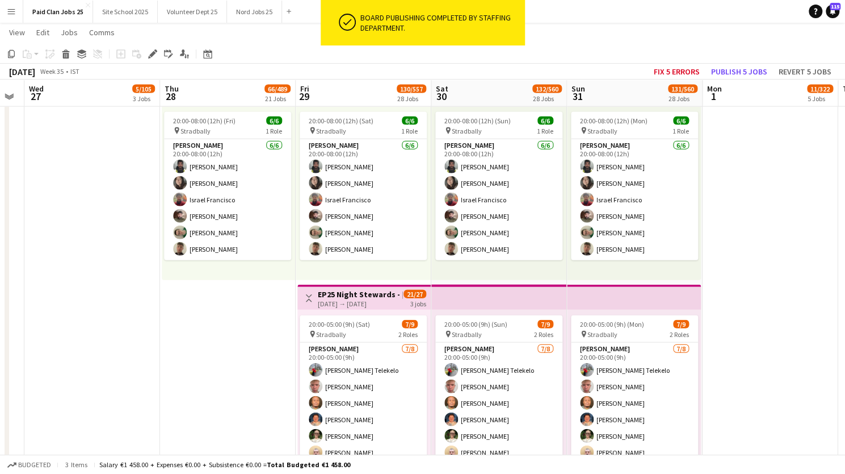
scroll to position [923, 0]
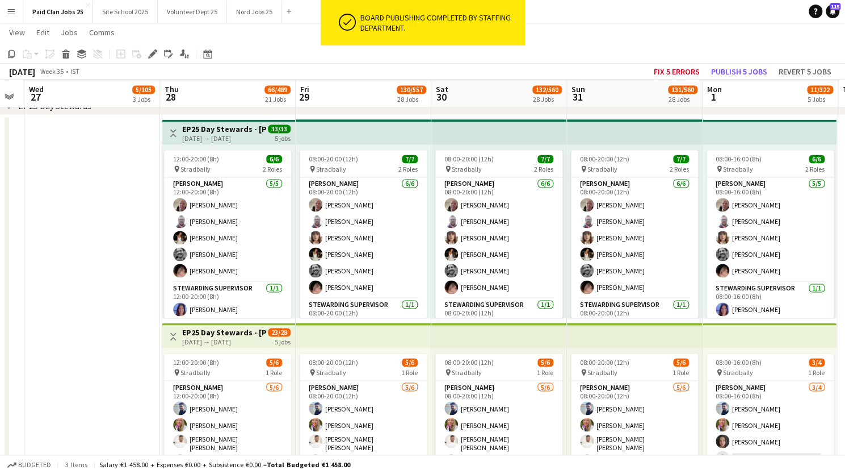
click at [214, 137] on div "28-08-2025 → 01-09-2025" at bounding box center [224, 138] width 85 height 9
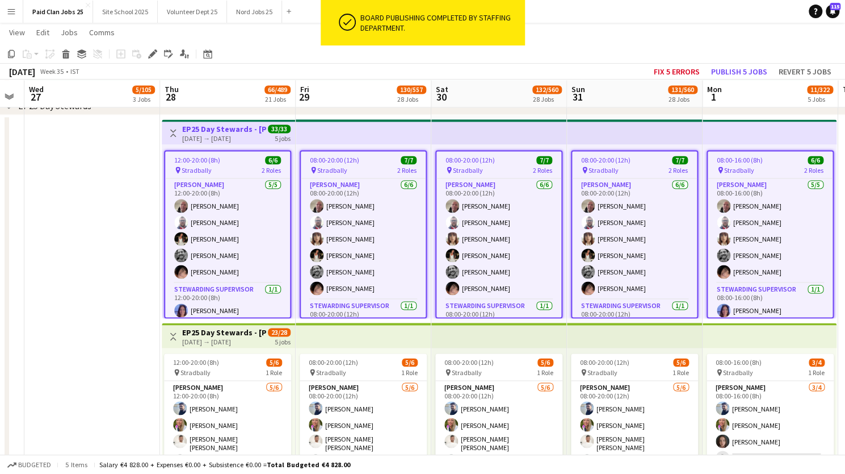
scroll to position [924, 0]
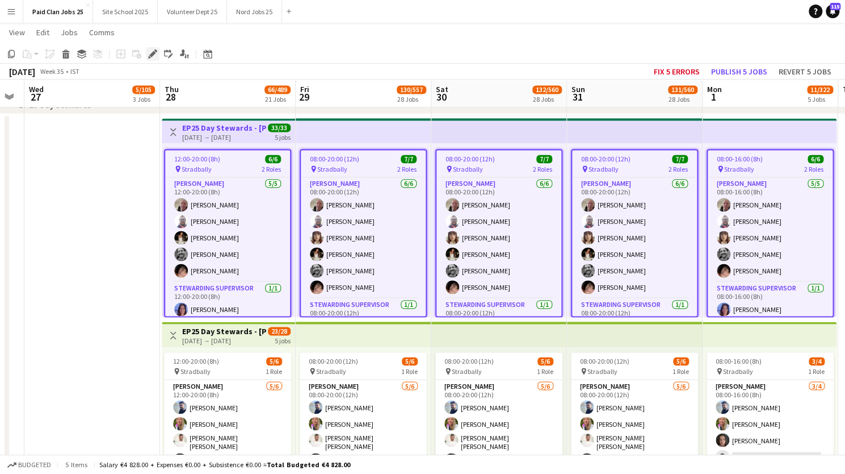
click at [151, 56] on icon at bounding box center [152, 54] width 6 height 6
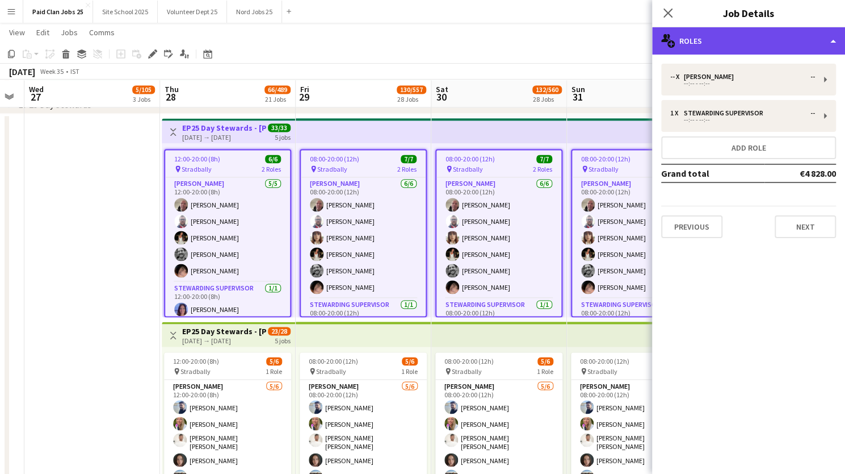
click at [712, 44] on div "multiple-users-add Roles" at bounding box center [748, 40] width 193 height 27
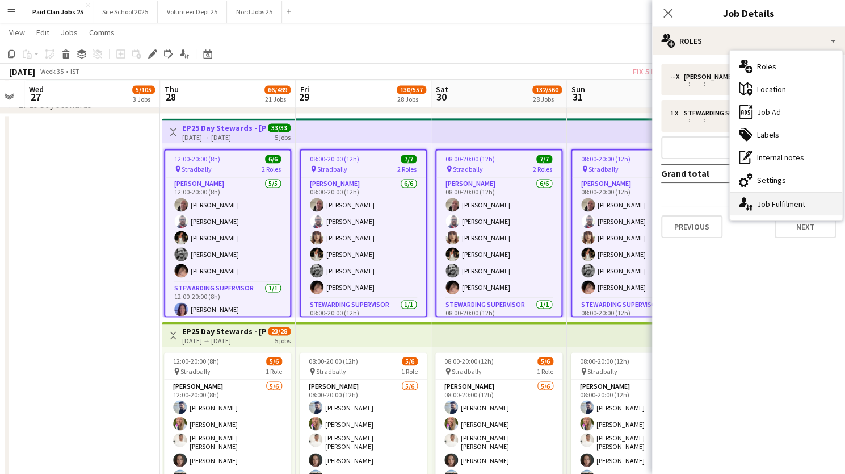
click at [759, 206] on div "single-neutral-actions-up-down Job Fulfilment" at bounding box center [786, 203] width 112 height 23
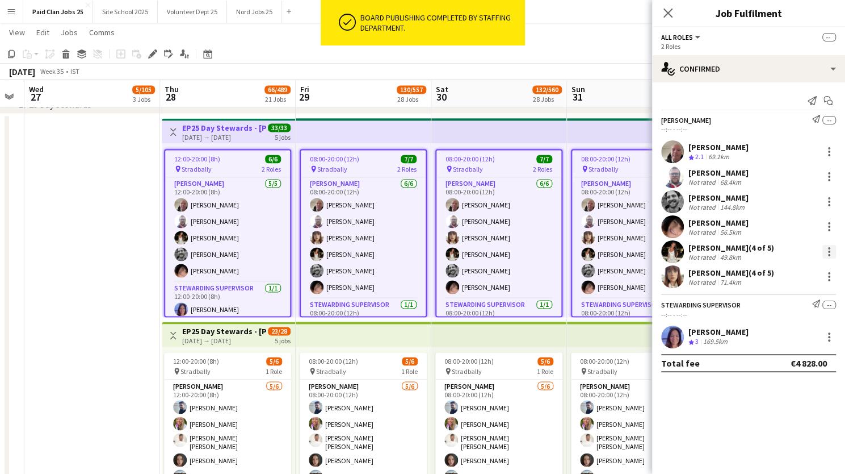
click at [829, 248] on div at bounding box center [829, 248] width 2 height 2
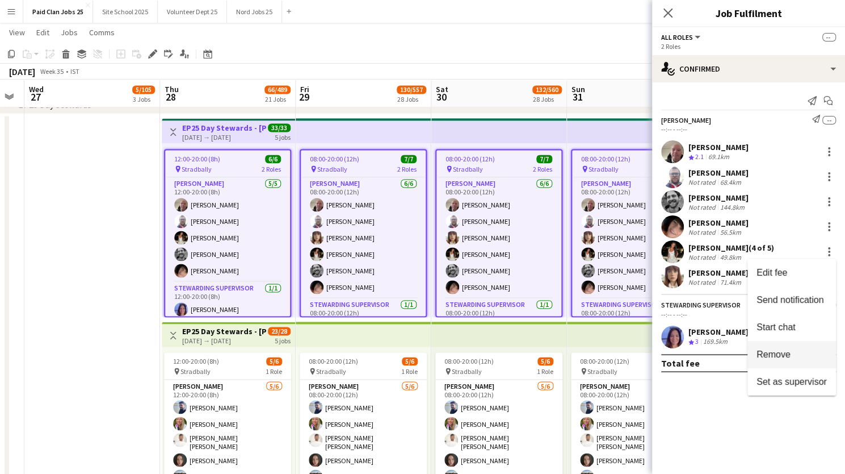
click at [765, 344] on button "Remove" at bounding box center [792, 354] width 89 height 27
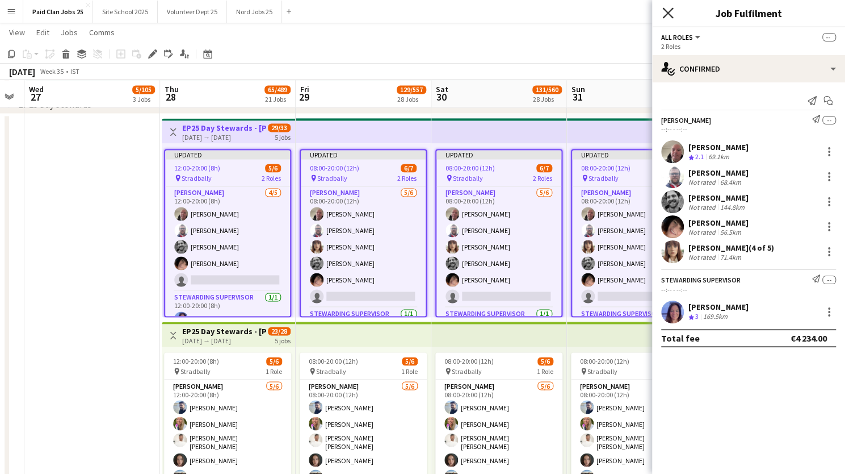
click at [668, 14] on icon at bounding box center [668, 12] width 11 height 11
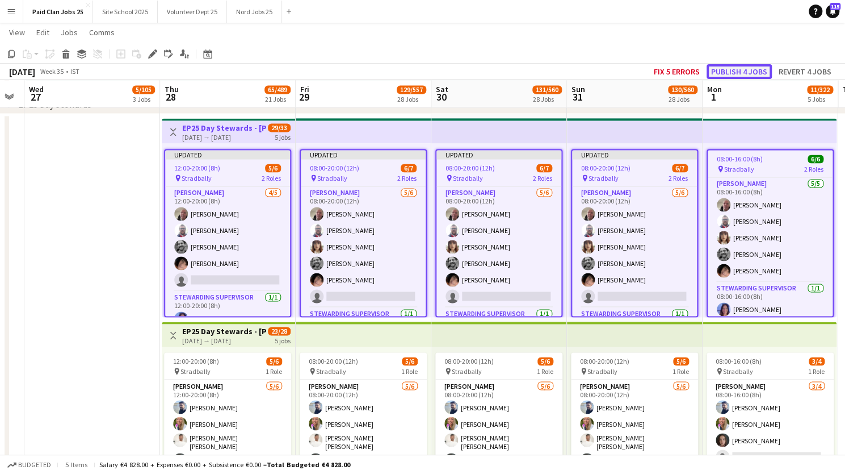
click at [739, 70] on button "Publish 4 jobs" at bounding box center [739, 71] width 65 height 15
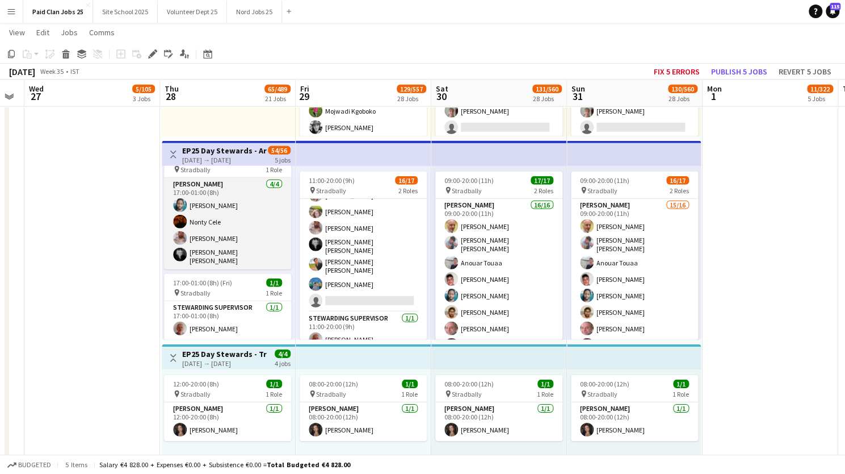
scroll to position [0, 0]
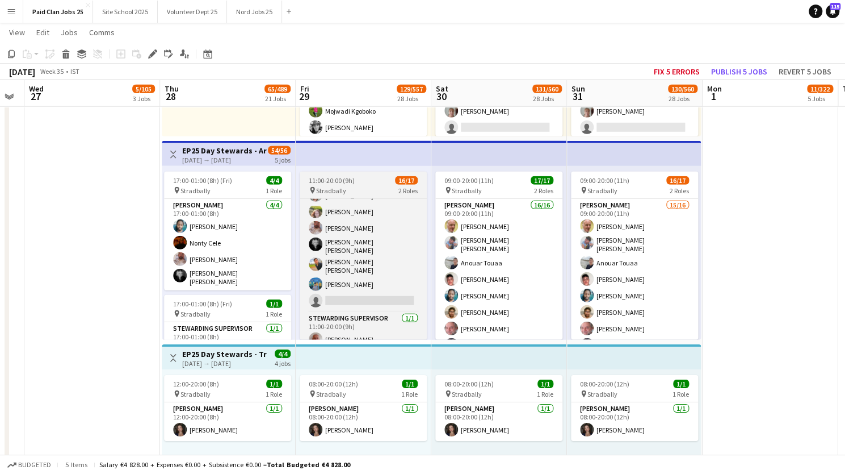
click at [369, 184] on div "11:00-20:00 (9h) 16/17" at bounding box center [363, 180] width 127 height 9
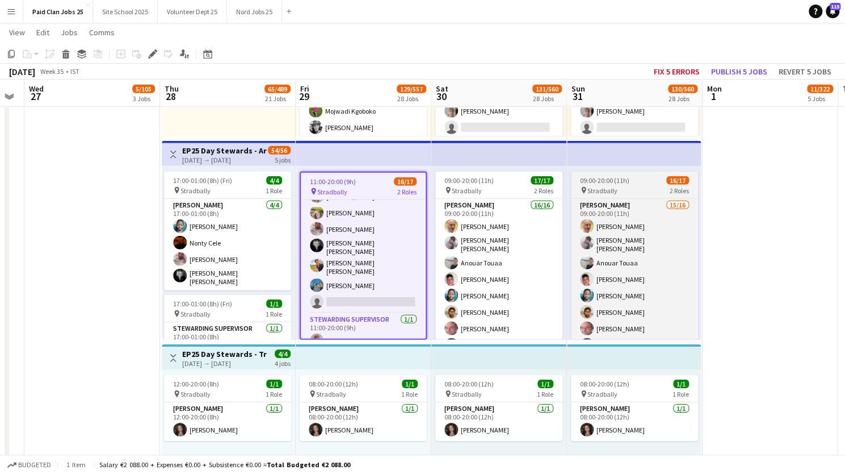
scroll to position [2, 0]
click at [640, 182] on div "09:00-20:00 (11h) 16/17" at bounding box center [634, 180] width 127 height 9
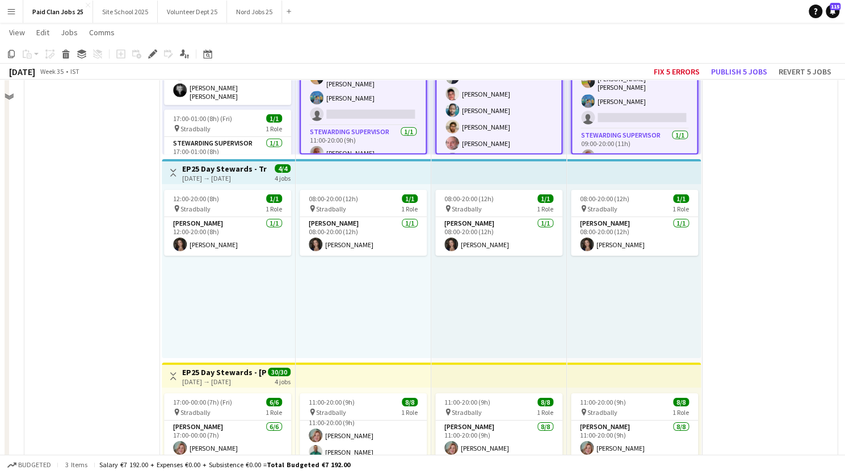
scroll to position [1935, 0]
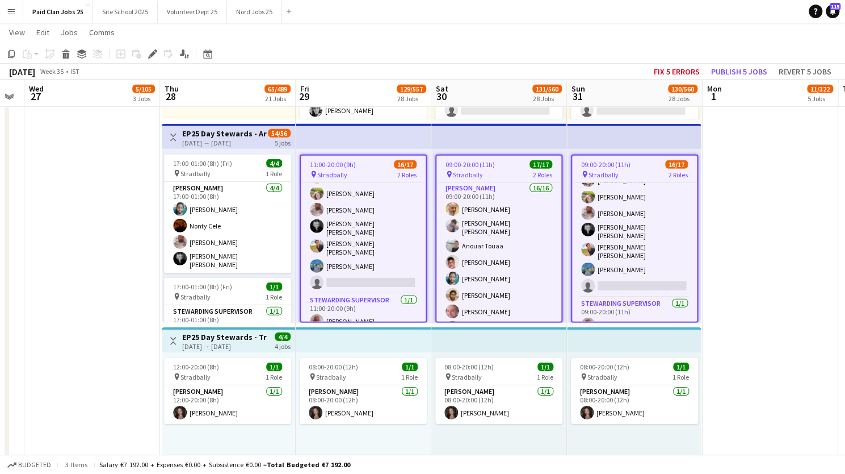
click at [482, 167] on span "09:00-20:00 (11h)" at bounding box center [470, 164] width 49 height 9
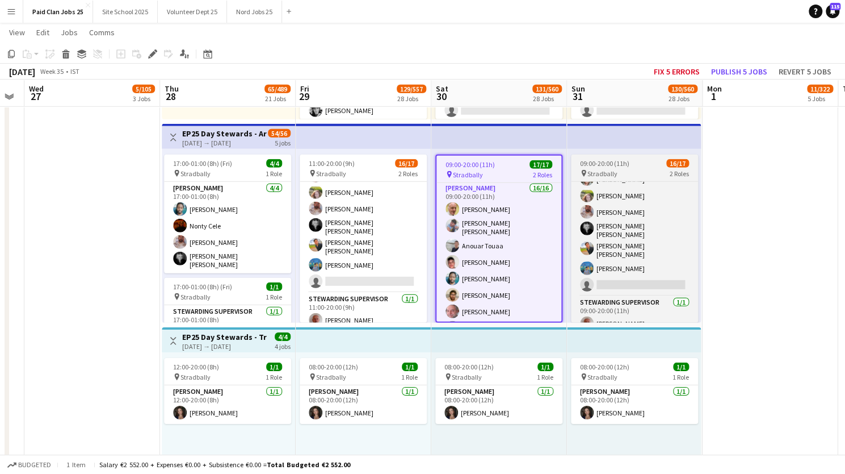
scroll to position [183, 0]
click at [605, 162] on span "09:00-20:00 (11h)" at bounding box center [604, 163] width 49 height 9
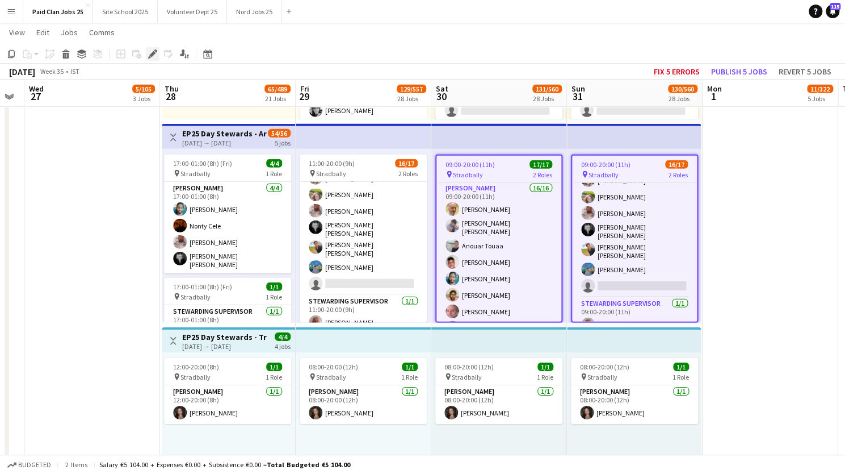
click at [154, 52] on icon at bounding box center [152, 54] width 6 height 6
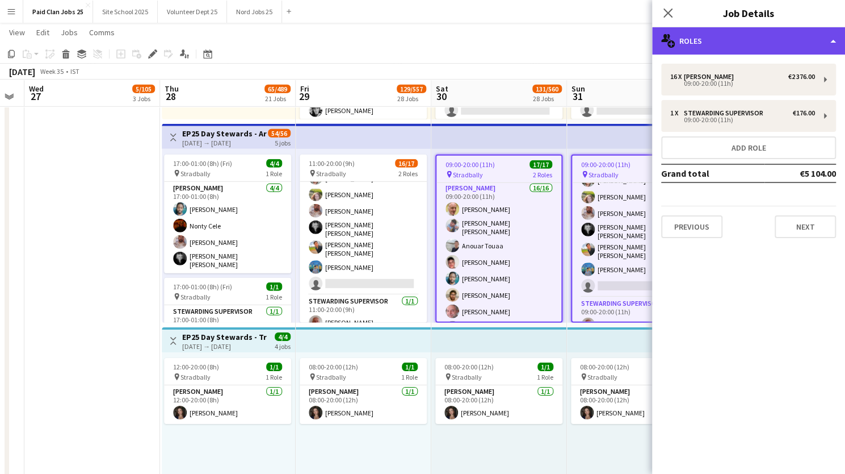
click at [712, 36] on div "multiple-users-add Roles" at bounding box center [748, 40] width 193 height 27
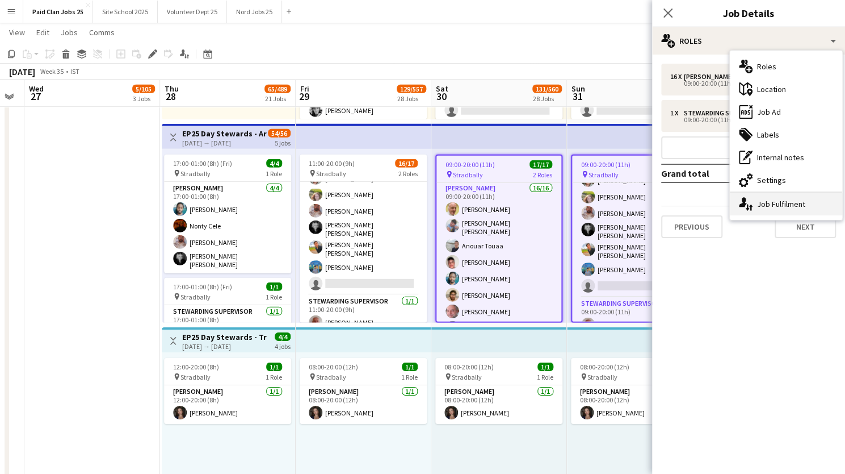
click at [801, 203] on div "single-neutral-actions-up-down Job Fulfilment" at bounding box center [786, 203] width 112 height 23
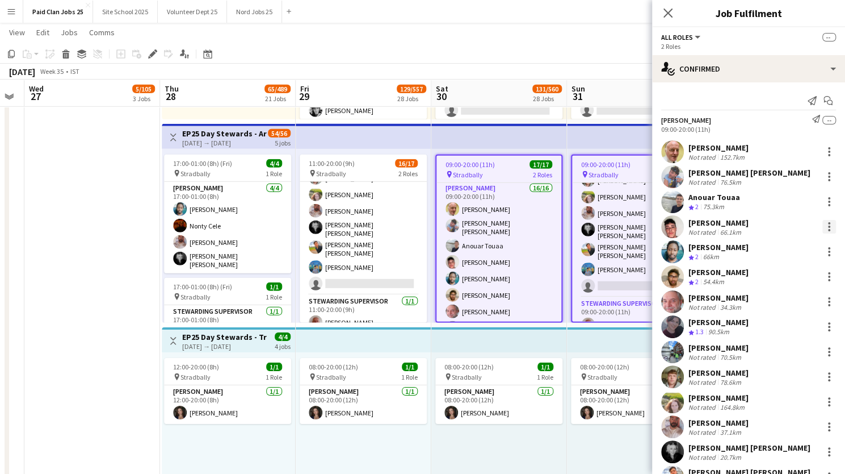
click at [823, 225] on div at bounding box center [830, 227] width 14 height 14
click at [771, 329] on span "Remove" at bounding box center [765, 329] width 34 height 10
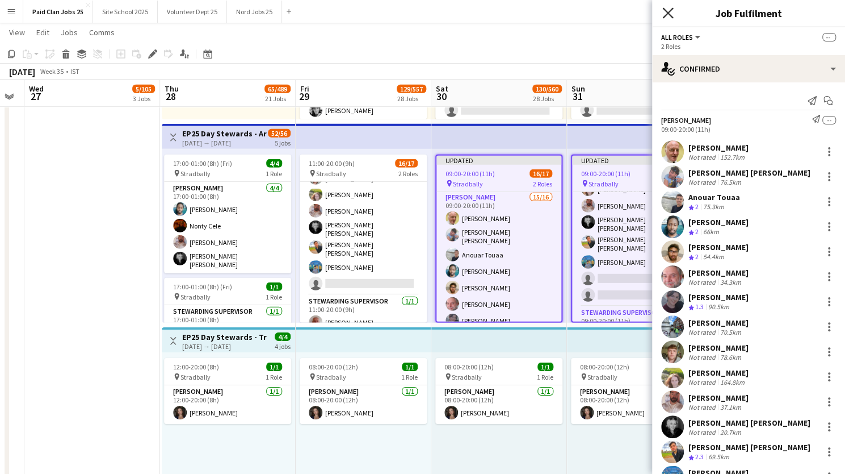
click at [663, 12] on icon "Close pop-in" at bounding box center [668, 12] width 11 height 11
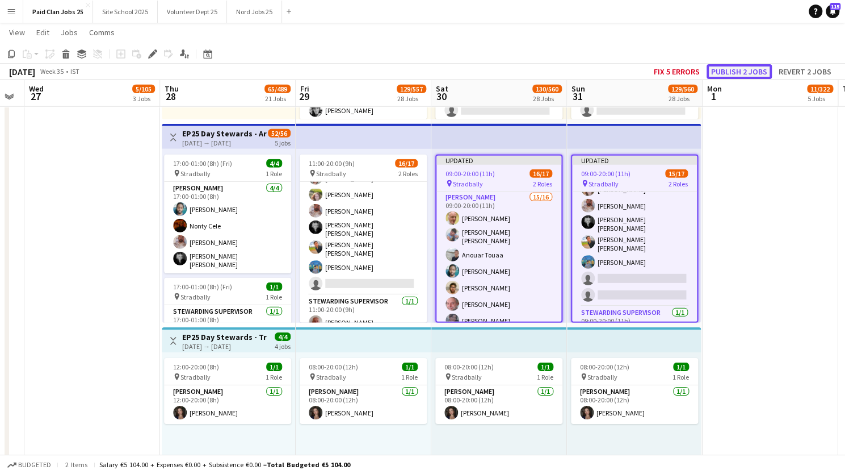
click at [730, 73] on button "Publish 2 jobs" at bounding box center [739, 71] width 65 height 15
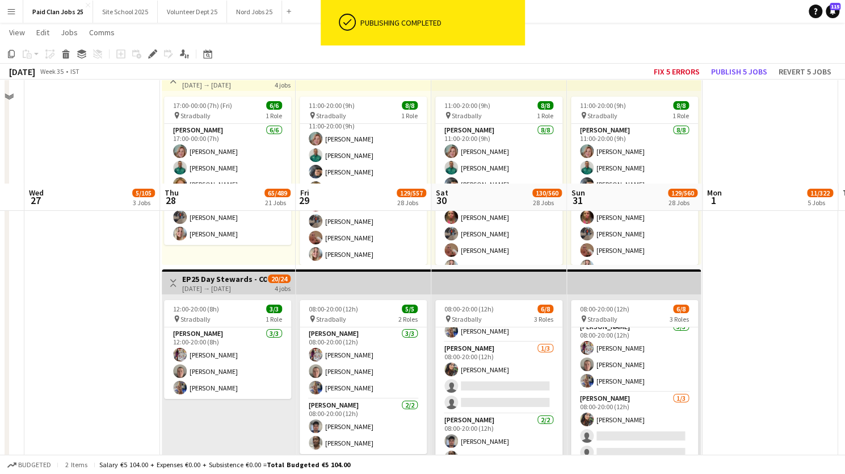
scroll to position [2503, 0]
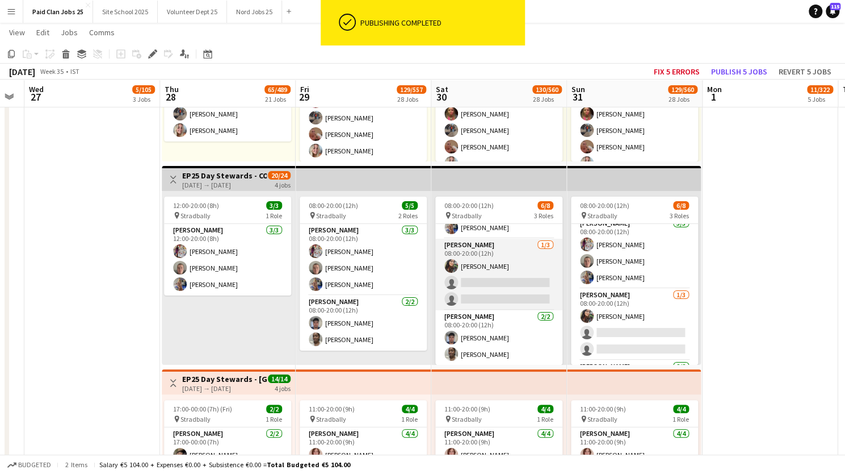
click at [514, 280] on app-card-role "Steward 1/3 08:00-20:00 (12h) Ursula Donnan single-neutral-actions single-neutr…" at bounding box center [498, 274] width 127 height 72
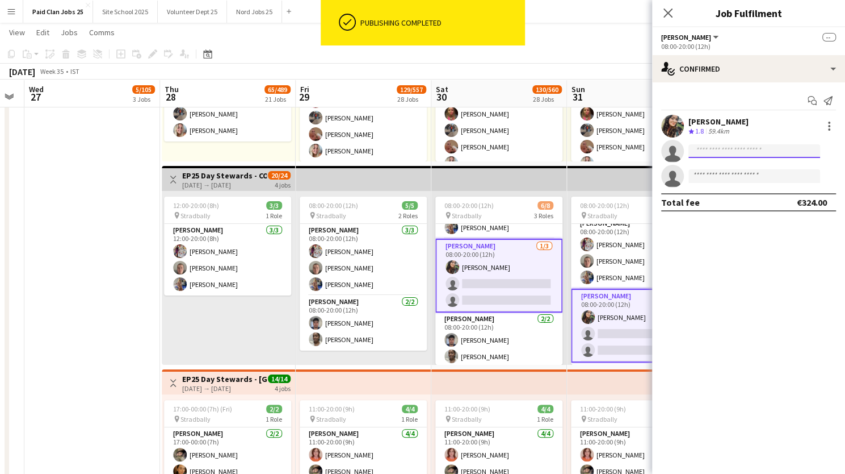
click at [714, 147] on input at bounding box center [755, 151] width 132 height 14
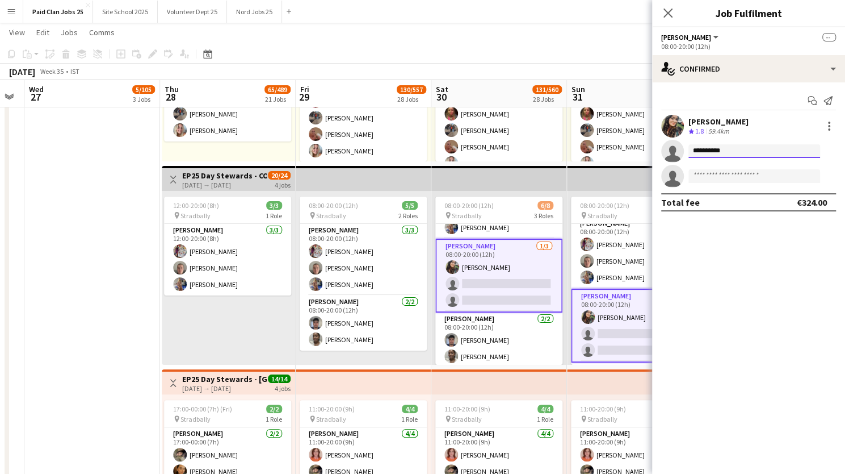
type input "**********"
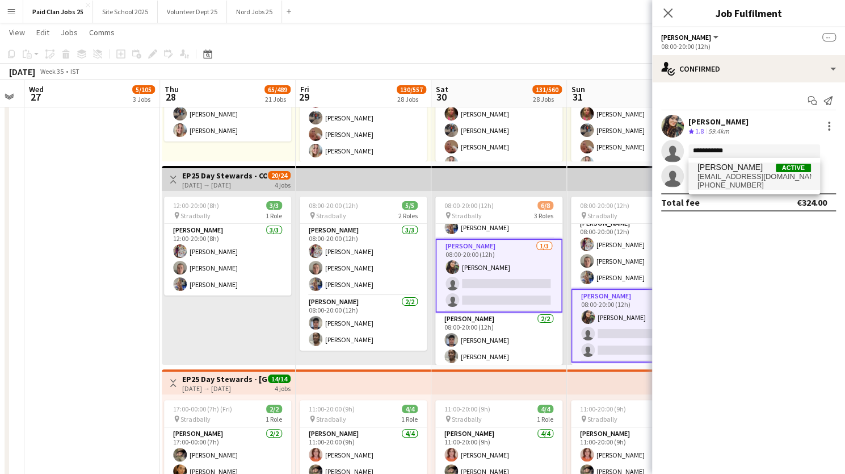
click at [735, 172] on span "[EMAIL_ADDRESS][DOMAIN_NAME]" at bounding box center [755, 176] width 114 height 9
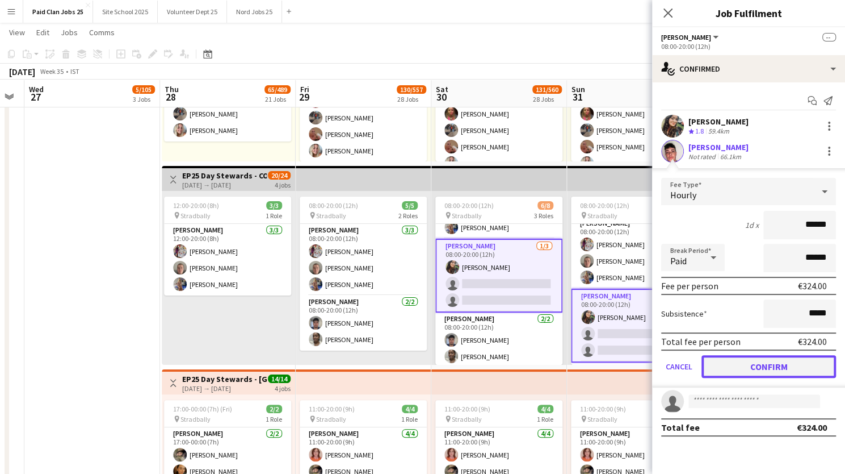
click at [734, 366] on button "Confirm" at bounding box center [769, 366] width 135 height 23
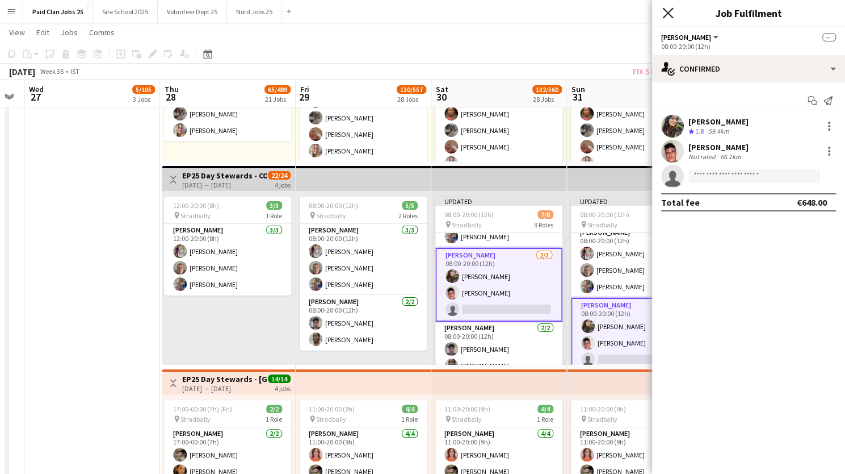
click at [671, 13] on icon "Close pop-in" at bounding box center [668, 12] width 11 height 11
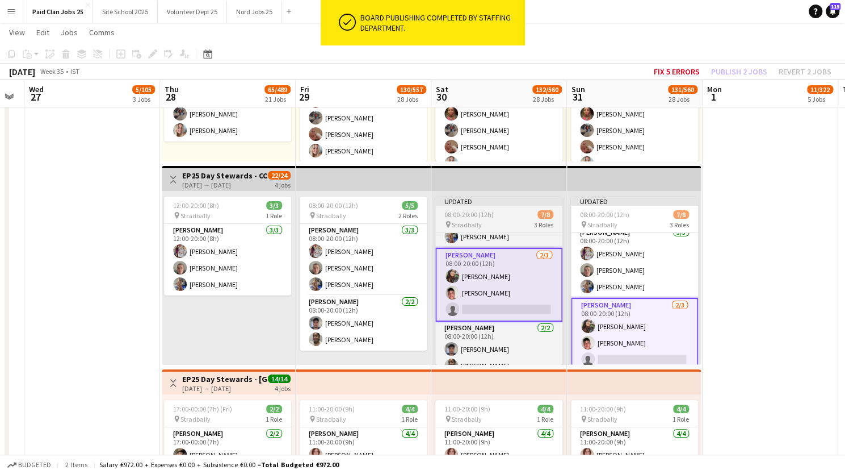
click at [484, 207] on app-job-card "Updated 08:00-20:00 (12h) 7/8 pin Stradbally 3 Roles Steward 3/3 08:00-20:00 (1…" at bounding box center [498, 280] width 127 height 168
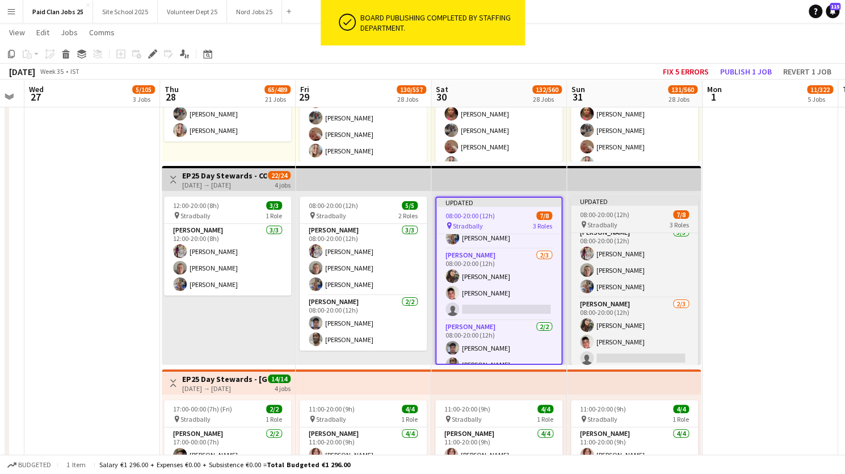
click at [618, 200] on div "Updated" at bounding box center [634, 200] width 127 height 9
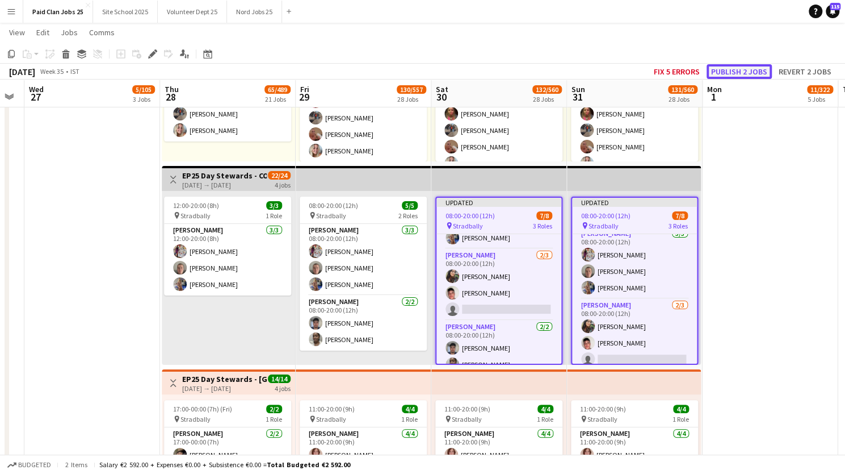
click at [730, 72] on button "Publish 2 jobs" at bounding box center [739, 71] width 65 height 15
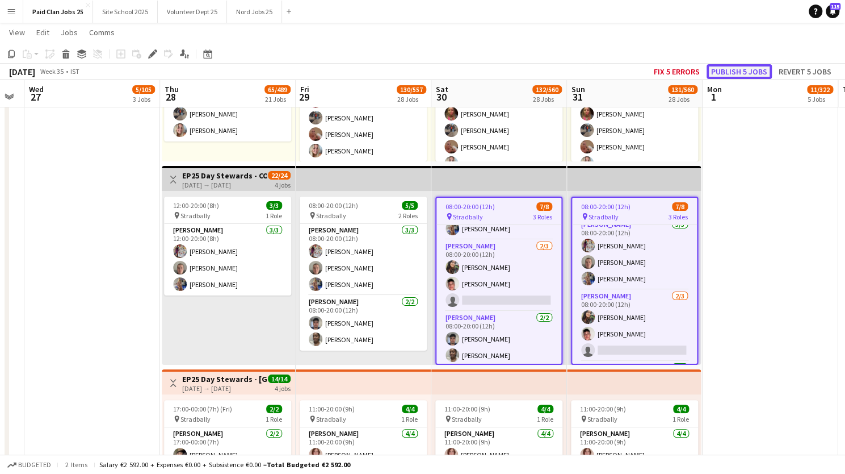
click at [733, 72] on button "Publish 5 jobs" at bounding box center [739, 71] width 65 height 15
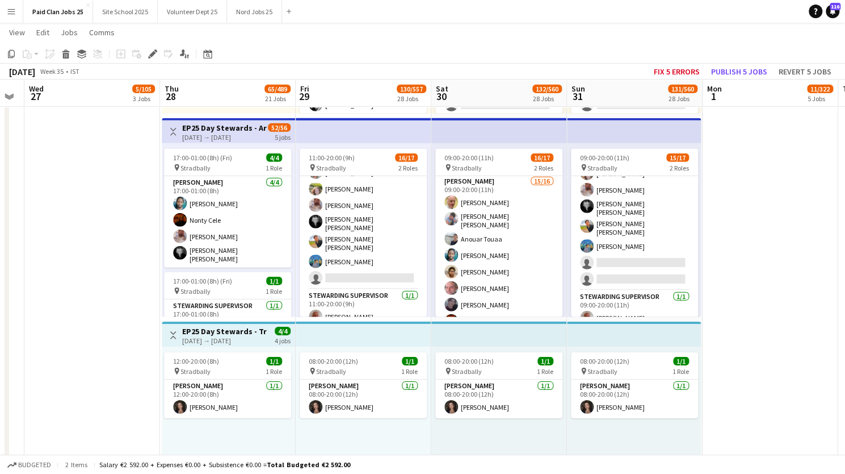
scroll to position [1941, 0]
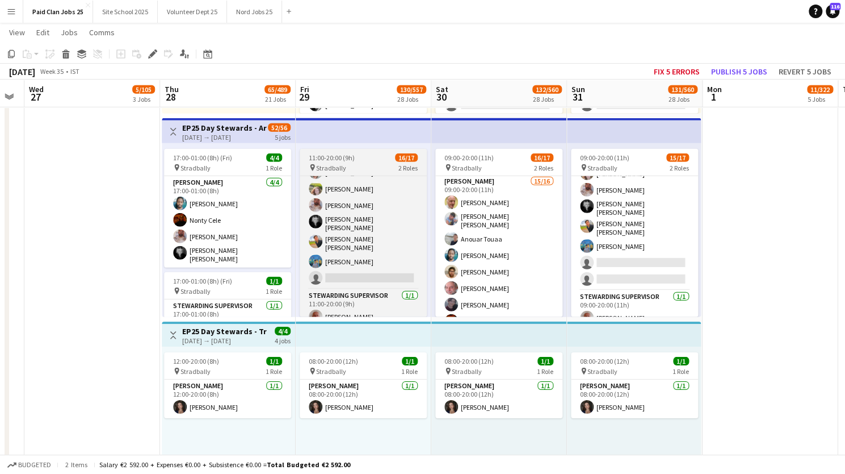
click at [378, 156] on div "11:00-20:00 (9h) 16/17" at bounding box center [363, 157] width 127 height 9
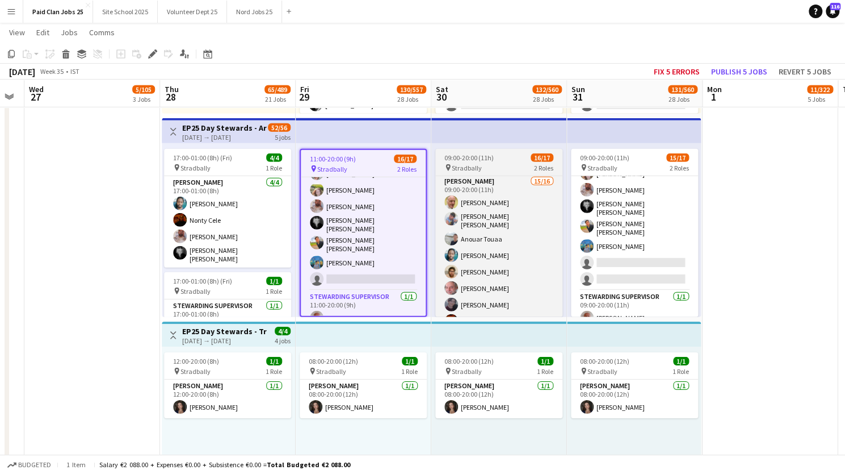
scroll to position [185, 0]
click at [508, 167] on div "pin Stradbally 2 Roles" at bounding box center [498, 167] width 127 height 9
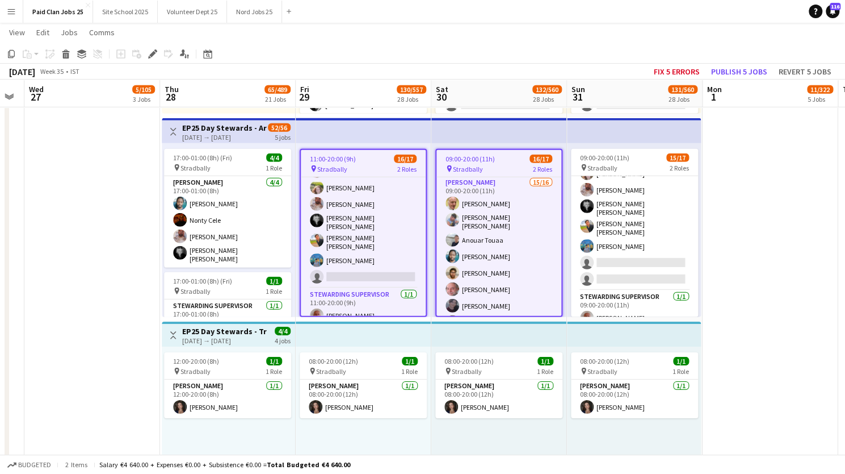
click at [605, 168] on span "Stradbally" at bounding box center [603, 168] width 30 height 9
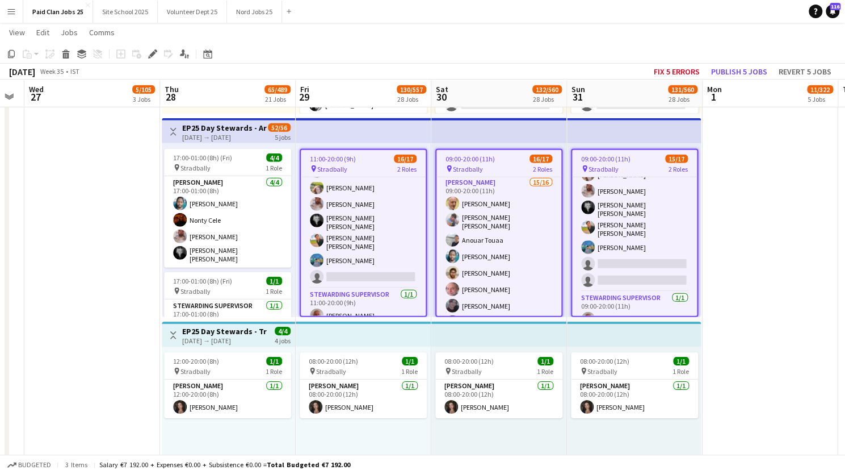
click at [150, 56] on icon at bounding box center [149, 57] width 3 height 3
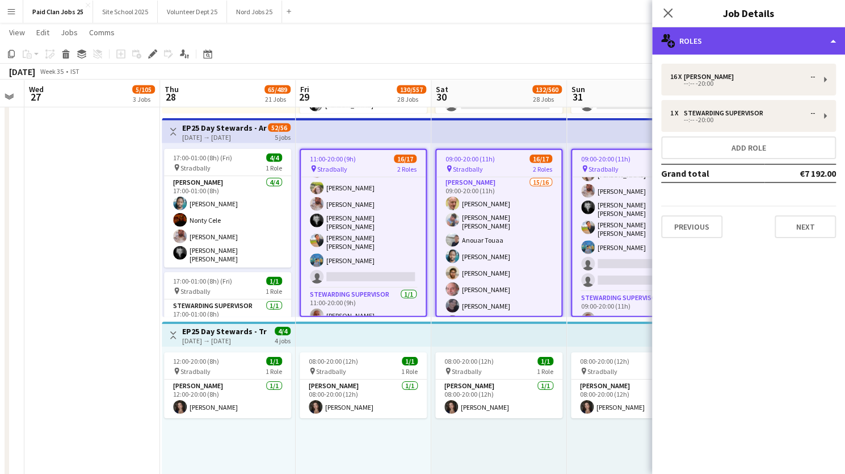
click at [772, 51] on div "multiple-users-add Roles" at bounding box center [748, 40] width 193 height 27
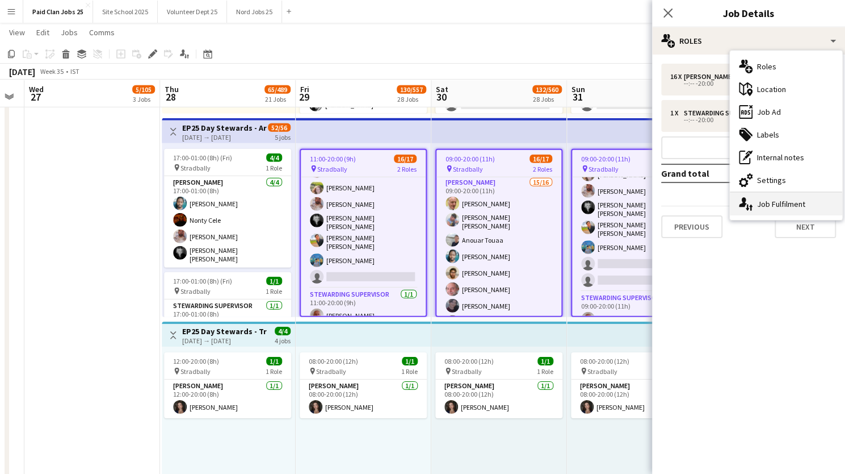
click at [773, 204] on div "single-neutral-actions-up-down Job Fulfilment" at bounding box center [786, 203] width 112 height 23
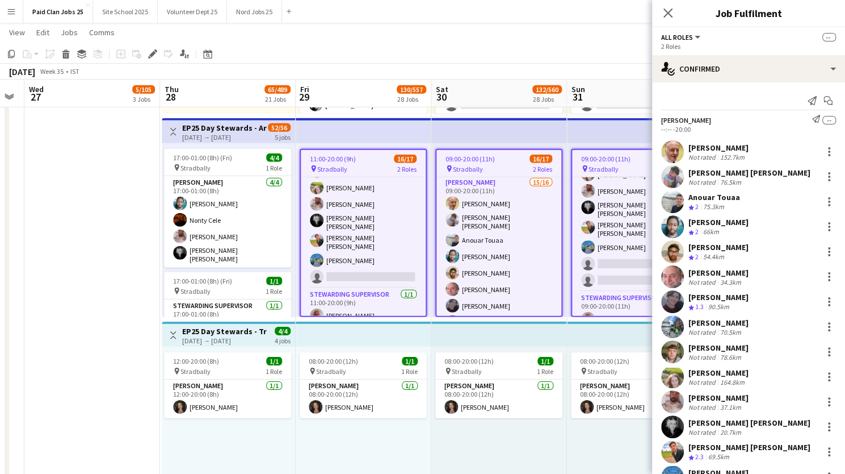
scroll to position [156, 0]
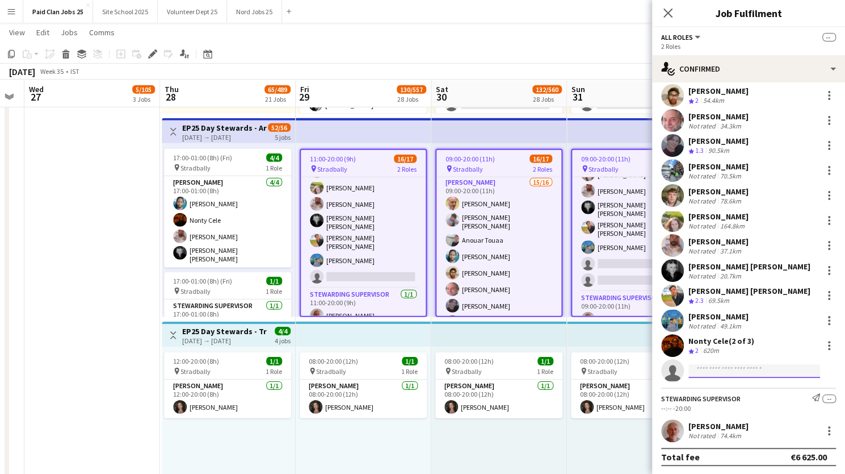
click at [725, 369] on input at bounding box center [755, 371] width 132 height 14
type input "*******"
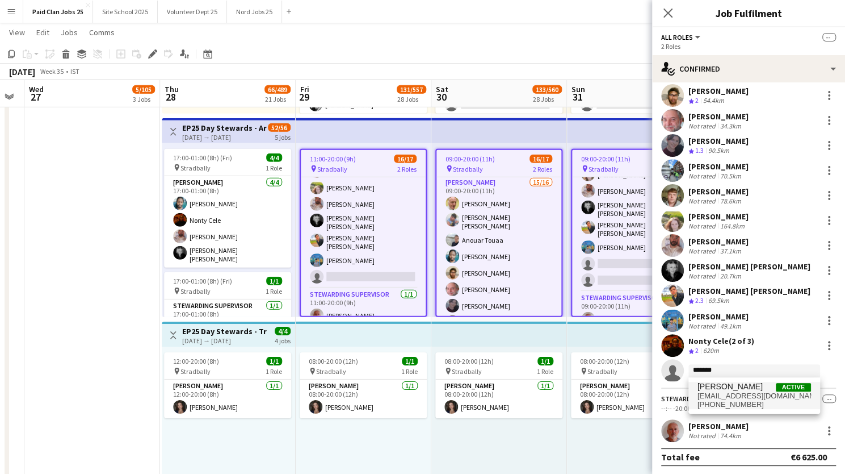
click at [723, 393] on span "amykinsella09@icloud.com" at bounding box center [755, 395] width 114 height 9
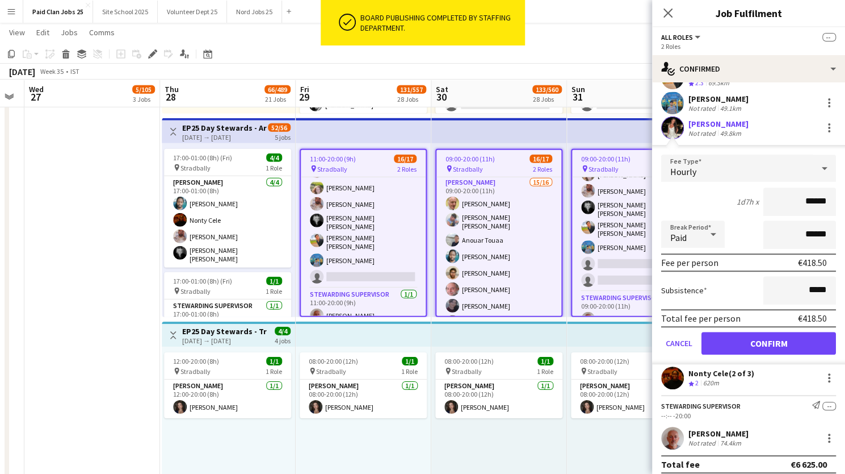
scroll to position [374, 0]
click at [773, 341] on button "Confirm" at bounding box center [769, 342] width 135 height 23
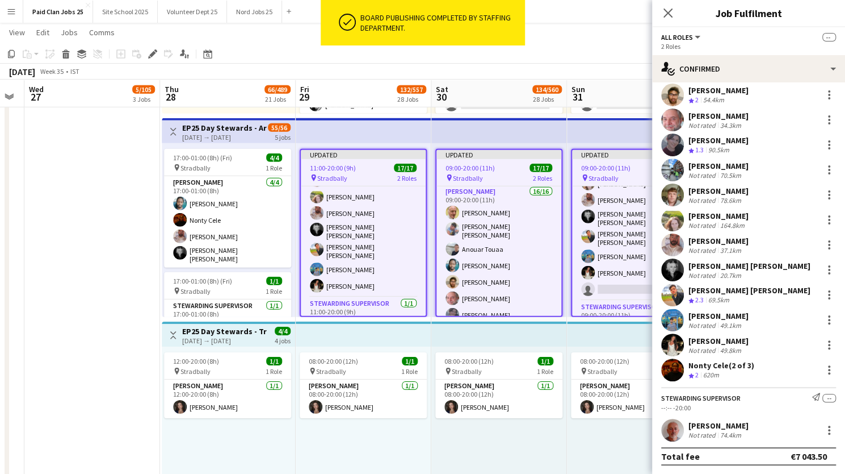
scroll to position [157, 0]
click at [666, 9] on icon "Close pop-in" at bounding box center [668, 12] width 11 height 11
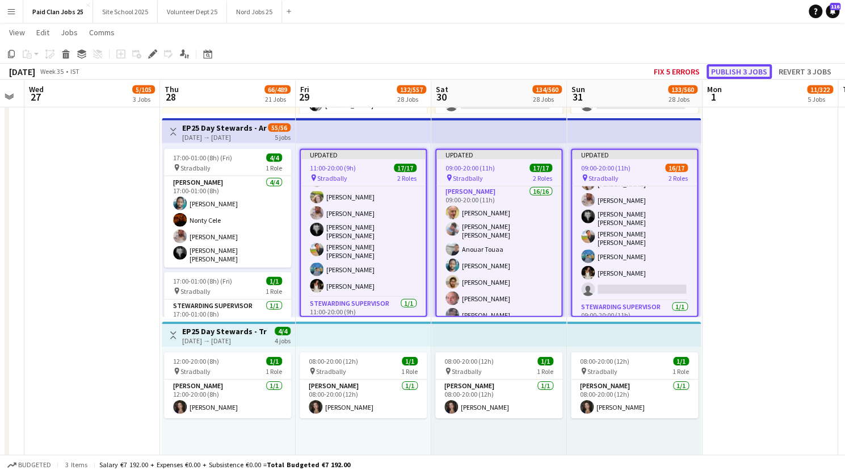
click at [730, 72] on button "Publish 3 jobs" at bounding box center [739, 71] width 65 height 15
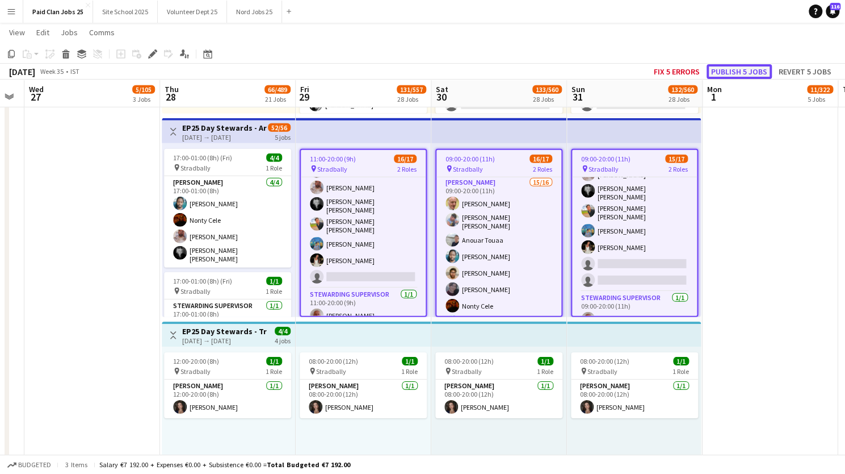
click at [728, 70] on button "Publish 5 jobs" at bounding box center [739, 71] width 65 height 15
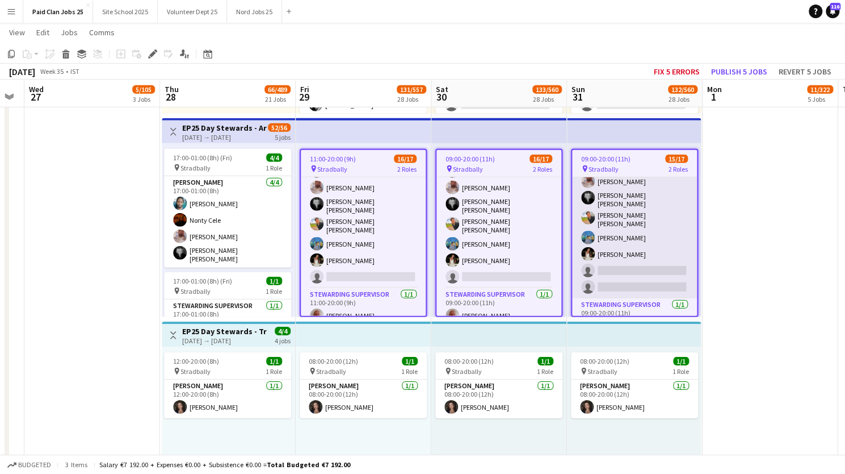
scroll to position [185, 0]
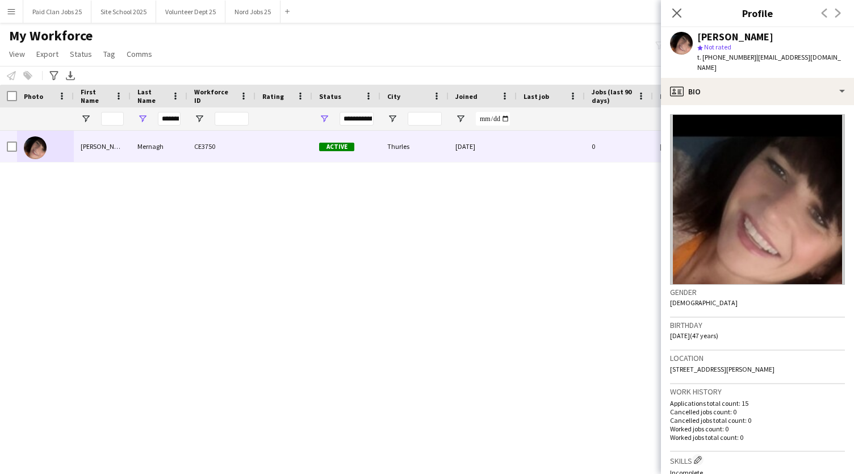
scroll to position [245, 0]
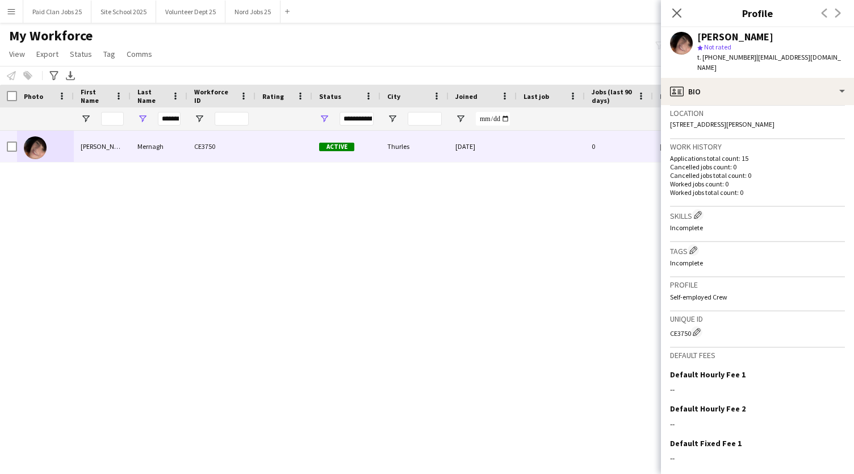
click at [676, 11] on icon at bounding box center [676, 13] width 9 height 9
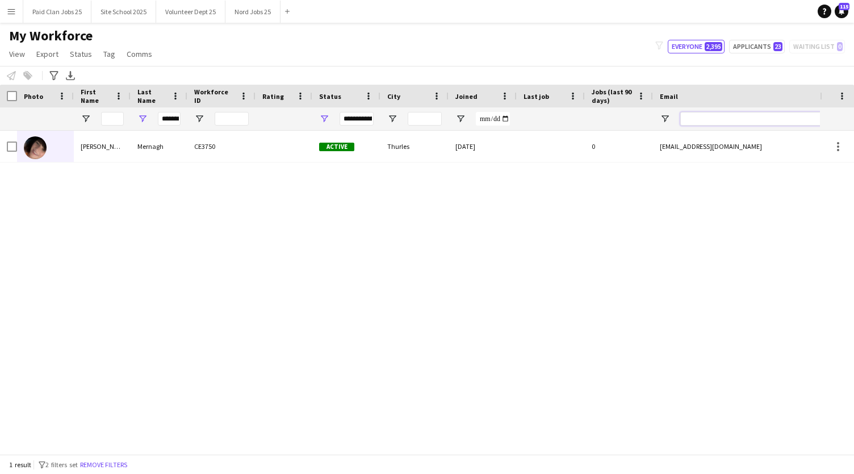
click at [686, 116] on input "Email Filter Input" at bounding box center [776, 119] width 193 height 14
paste input "**********"
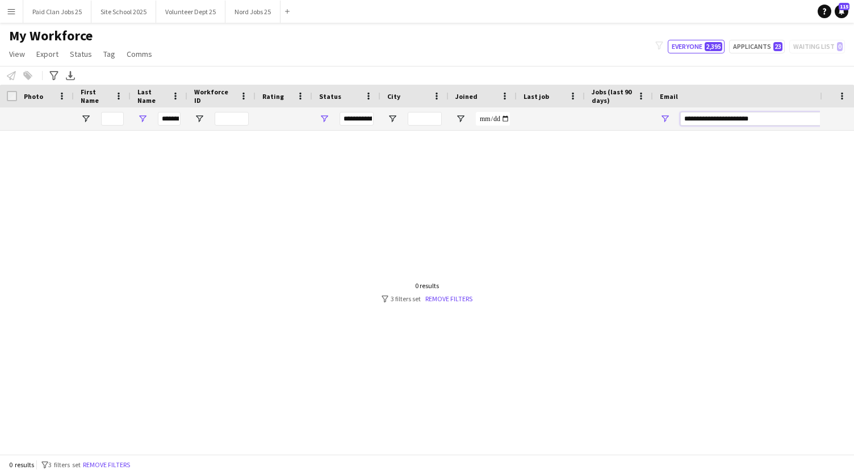
type input "**********"
drag, startPoint x: 161, startPoint y: 118, endPoint x: 240, endPoint y: 114, distance: 79.0
click at [240, 114] on div "*******" at bounding box center [607, 118] width 1214 height 23
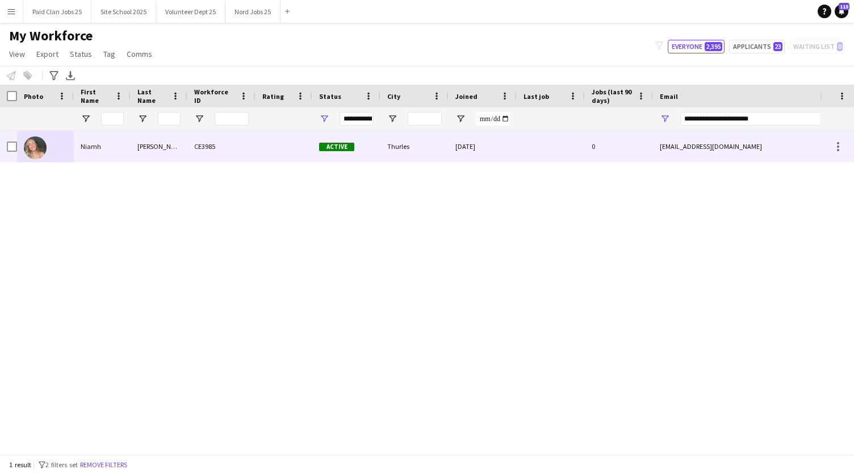
click at [52, 142] on div at bounding box center [45, 146] width 57 height 31
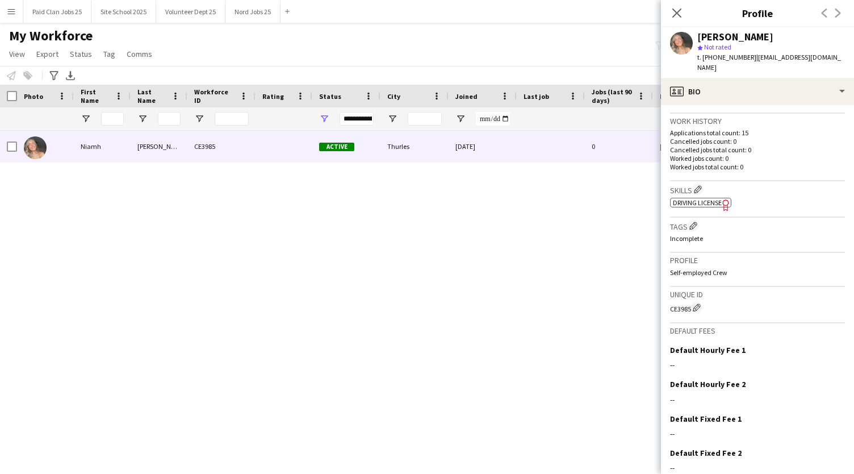
scroll to position [272, 0]
drag, startPoint x: 670, startPoint y: 297, endPoint x: 689, endPoint y: 298, distance: 19.3
click at [689, 300] on div "CE3985 Edit crew unique ID" at bounding box center [757, 305] width 175 height 11
copy div "CE3985"
click at [681, 11] on icon "Close pop-in" at bounding box center [676, 12] width 11 height 11
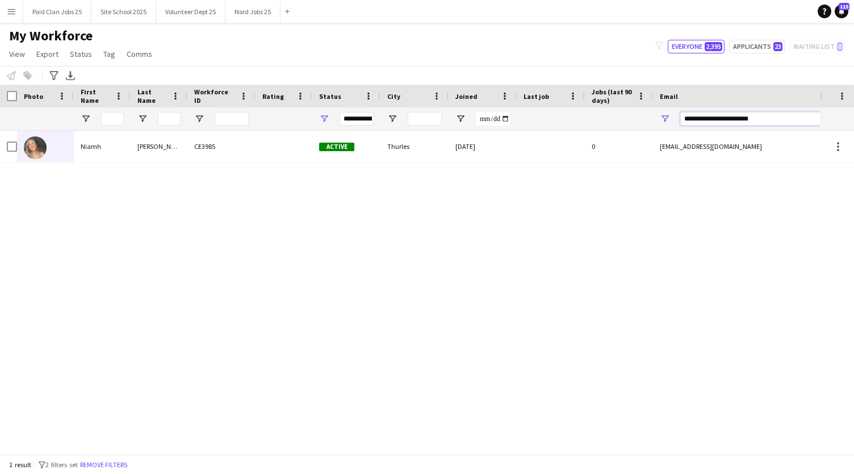
drag, startPoint x: 685, startPoint y: 119, endPoint x: 832, endPoint y: 103, distance: 147.9
click at [832, 103] on div "Workforce Details Photo First Name" at bounding box center [427, 108] width 854 height 46
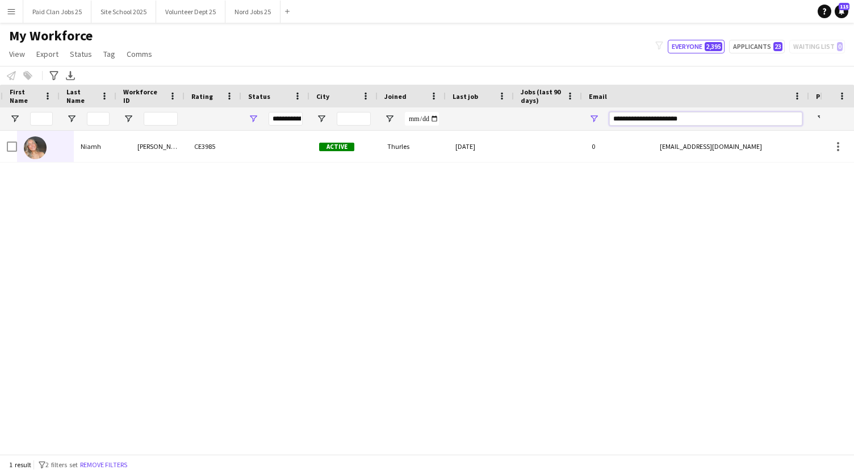
scroll to position [0, 71]
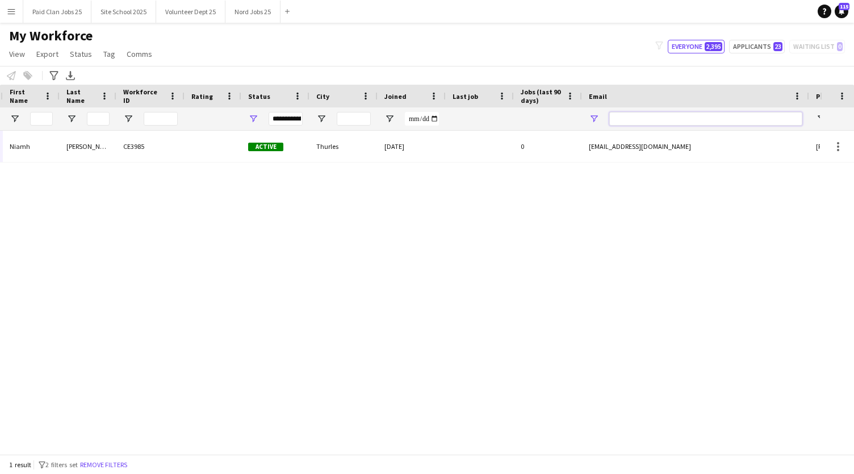
paste input "**********"
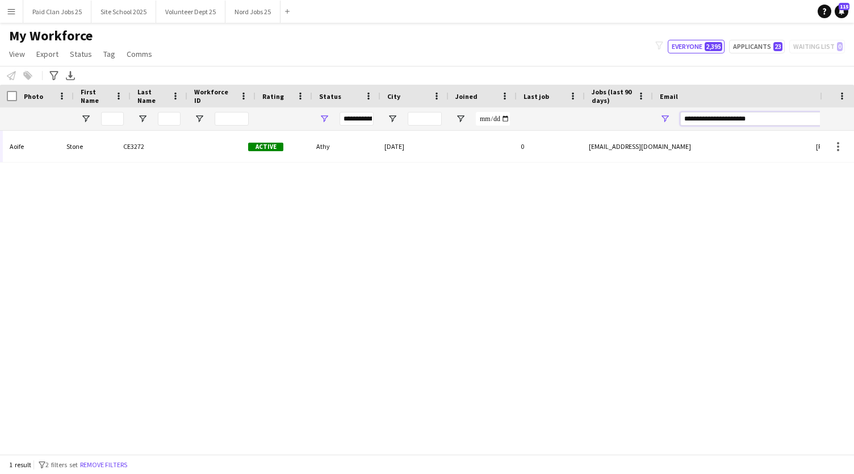
scroll to position [0, 0]
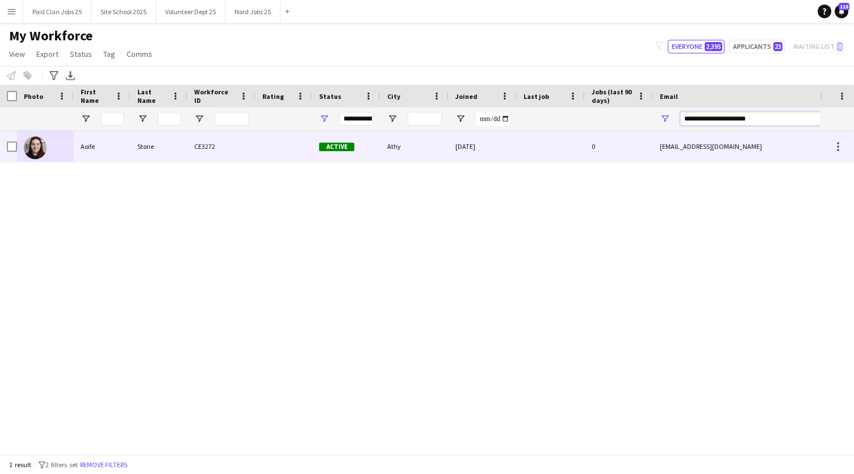
type input "**********"
click at [30, 151] on img at bounding box center [35, 147] width 23 height 23
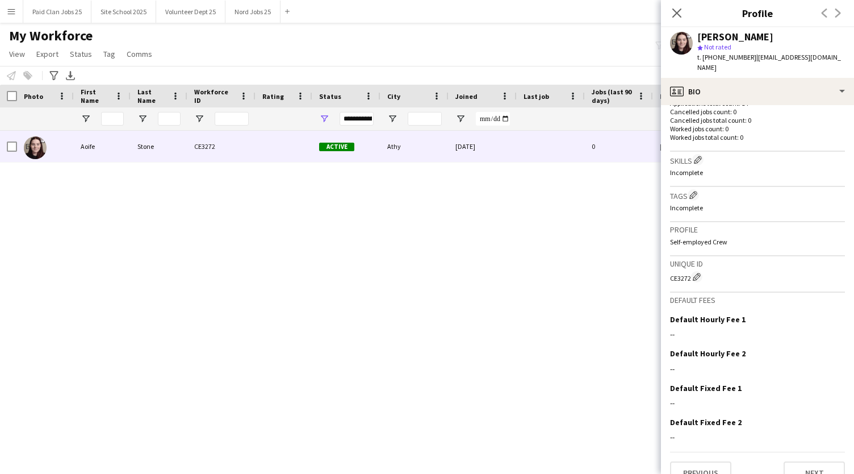
scroll to position [309, 0]
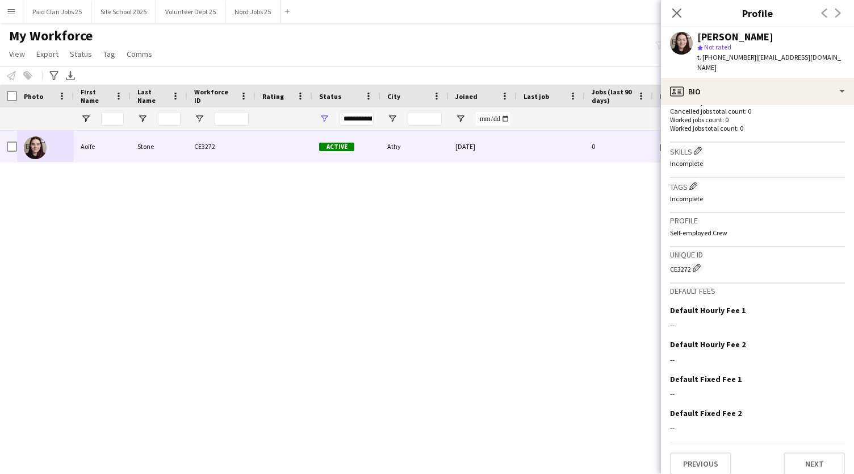
drag, startPoint x: 667, startPoint y: 258, endPoint x: 689, endPoint y: 262, distance: 22.4
click at [689, 262] on app-crew-profile-bio "Gender [DEMOGRAPHIC_DATA] Birthday [DEMOGRAPHIC_DATA] (18 years) Location 2 [GE…" at bounding box center [757, 289] width 193 height 368
copy div "CE3272"
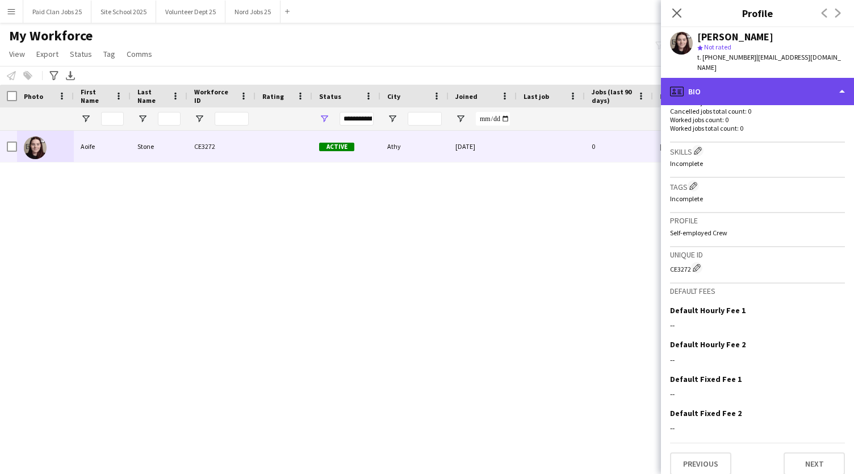
click at [740, 90] on div "profile Bio" at bounding box center [757, 91] width 193 height 27
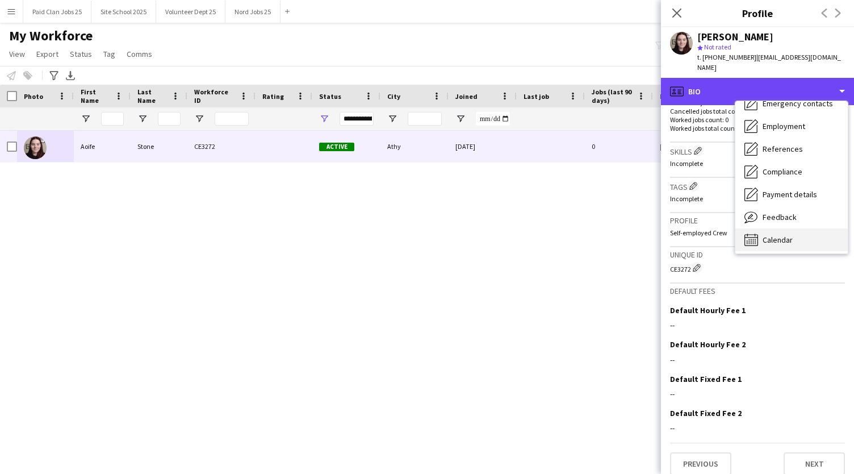
scroll to position [105, 0]
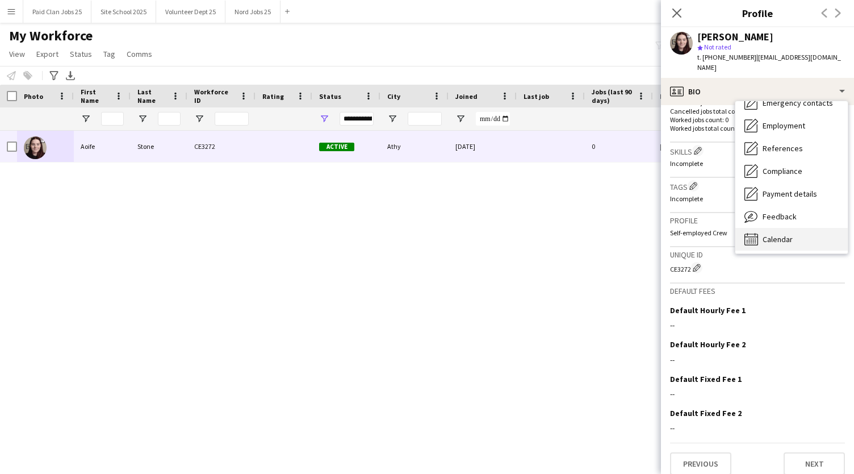
click at [765, 234] on span "Calendar" at bounding box center [778, 239] width 30 height 10
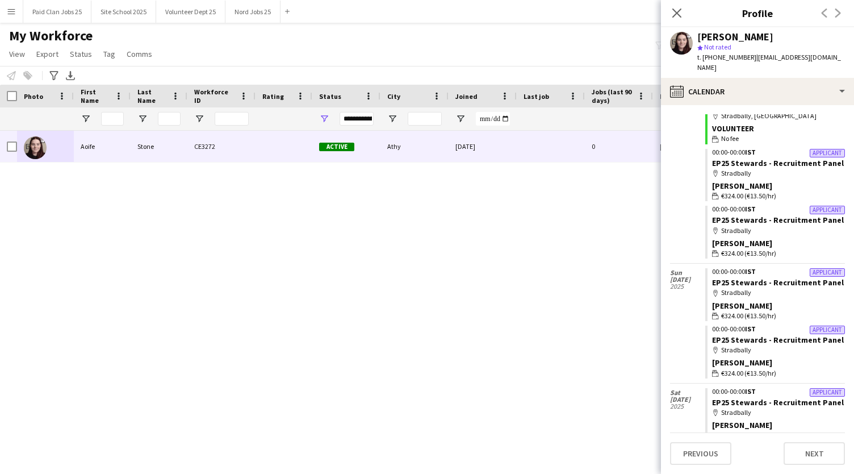
scroll to position [151, 0]
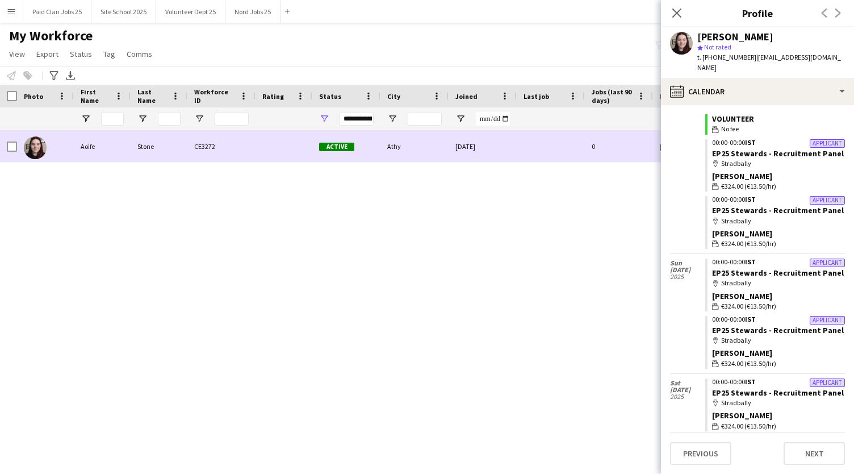
drag, startPoint x: 193, startPoint y: 146, endPoint x: 215, endPoint y: 146, distance: 22.2
click at [215, 146] on div "CE3272" at bounding box center [221, 146] width 68 height 31
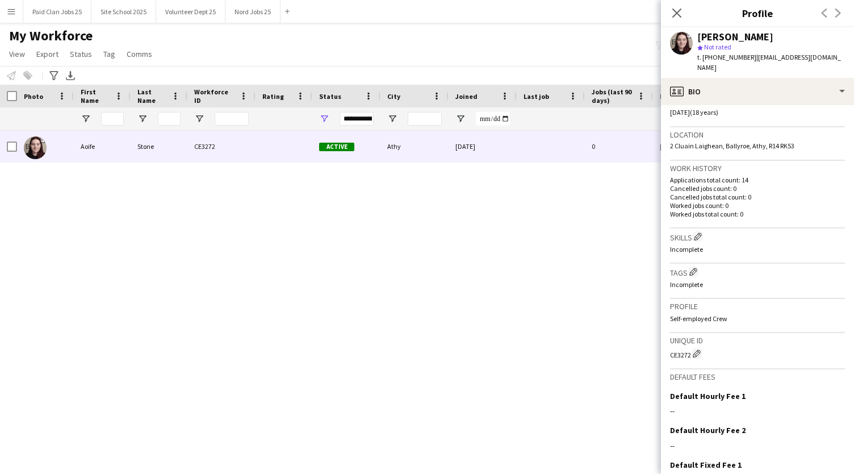
scroll to position [224, 0]
drag, startPoint x: 670, startPoint y: 346, endPoint x: 689, endPoint y: 347, distance: 19.3
click at [689, 347] on div "CE3272 Edit crew unique ID" at bounding box center [757, 352] width 175 height 11
copy div "CE3272"
click at [675, 10] on icon "Close pop-in" at bounding box center [676, 12] width 11 height 11
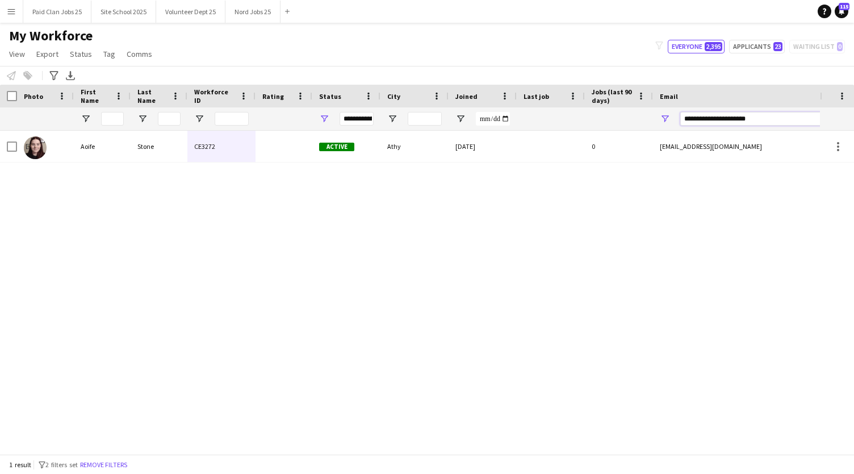
drag, startPoint x: 759, startPoint y: 125, endPoint x: 611, endPoint y: 129, distance: 147.7
click at [611, 129] on div at bounding box center [607, 118] width 1214 height 23
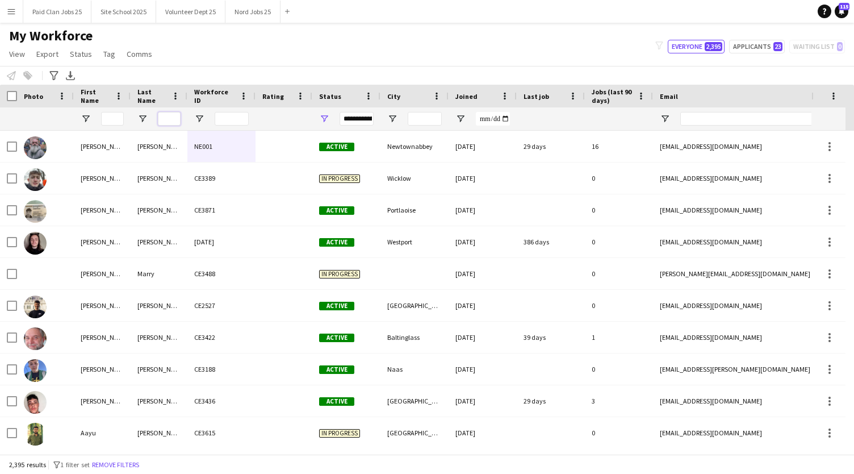
click at [167, 120] on input "Last Name Filter Input" at bounding box center [169, 119] width 23 height 14
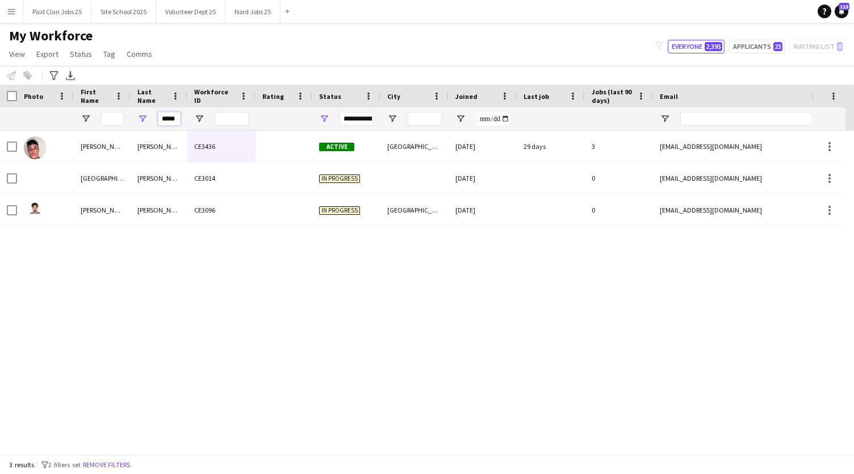
type input "*****"
click at [114, 118] on input "First Name Filter Input" at bounding box center [112, 119] width 23 height 14
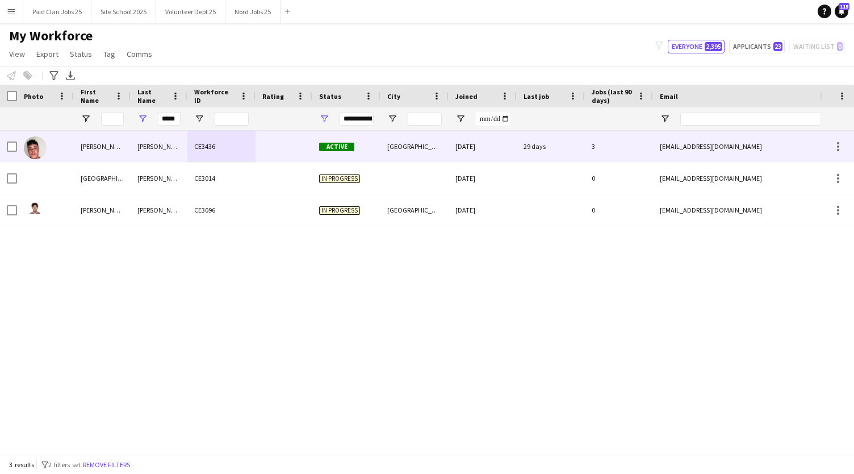
click at [82, 146] on div "[PERSON_NAME]" at bounding box center [102, 146] width 57 height 31
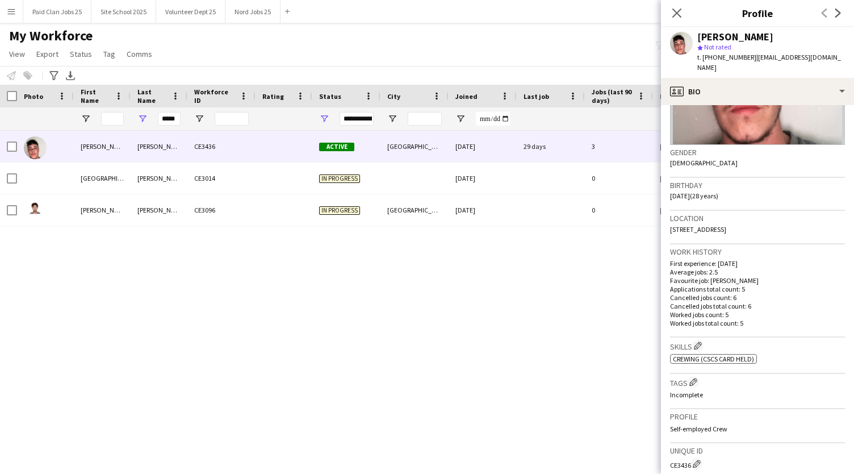
scroll to position [207, 0]
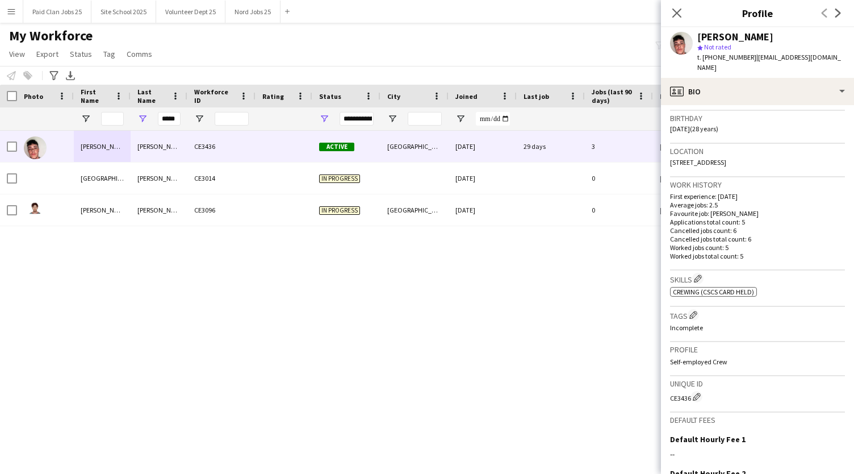
drag, startPoint x: 670, startPoint y: 389, endPoint x: 689, endPoint y: 389, distance: 19.3
click at [689, 391] on div "CE3436 Edit crew unique ID" at bounding box center [757, 396] width 175 height 11
copy div "CE3436"
click at [674, 12] on icon "Close pop-in" at bounding box center [676, 12] width 11 height 11
